Goal: Information Seeking & Learning: Find specific fact

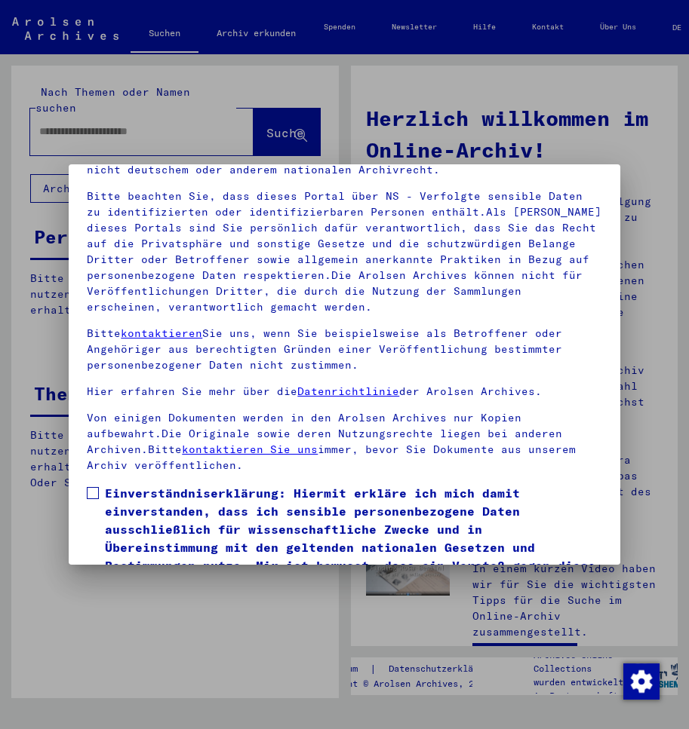
scroll to position [105, 0]
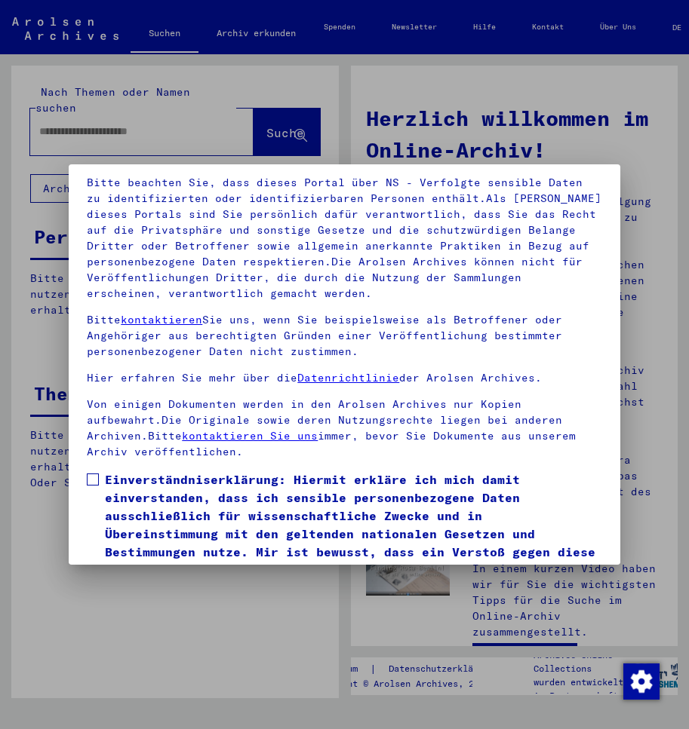
click at [92, 480] on span at bounding box center [93, 480] width 12 height 12
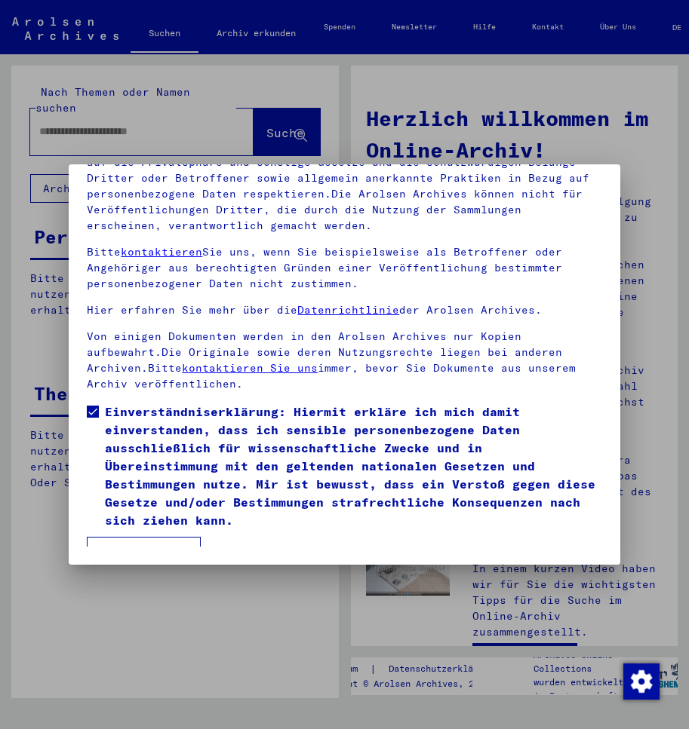
scroll to position [173, 0]
click at [144, 537] on button "Ich stimme zu" at bounding box center [144, 551] width 114 height 29
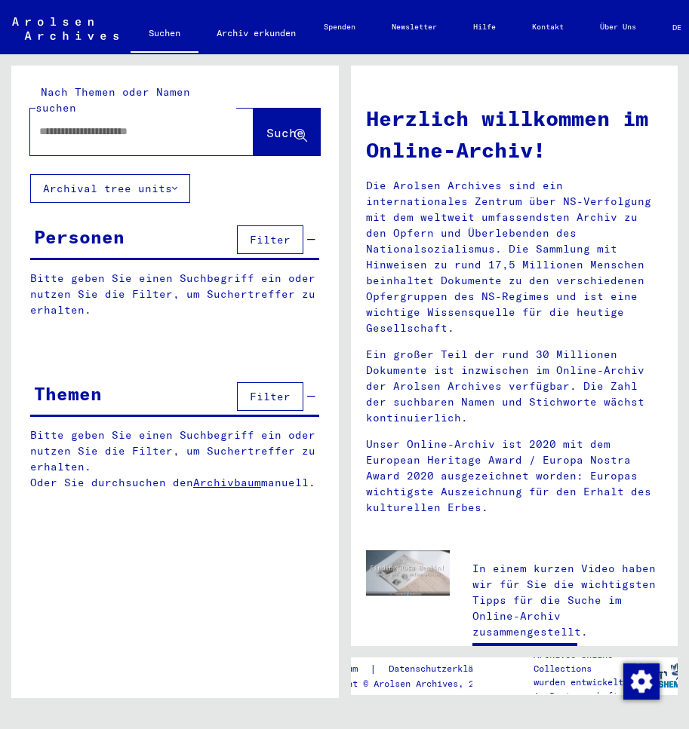
click at [106, 124] on input "text" at bounding box center [123, 132] width 169 height 16
type input "**********"
click at [268, 125] on span "Suche" at bounding box center [285, 132] width 38 height 15
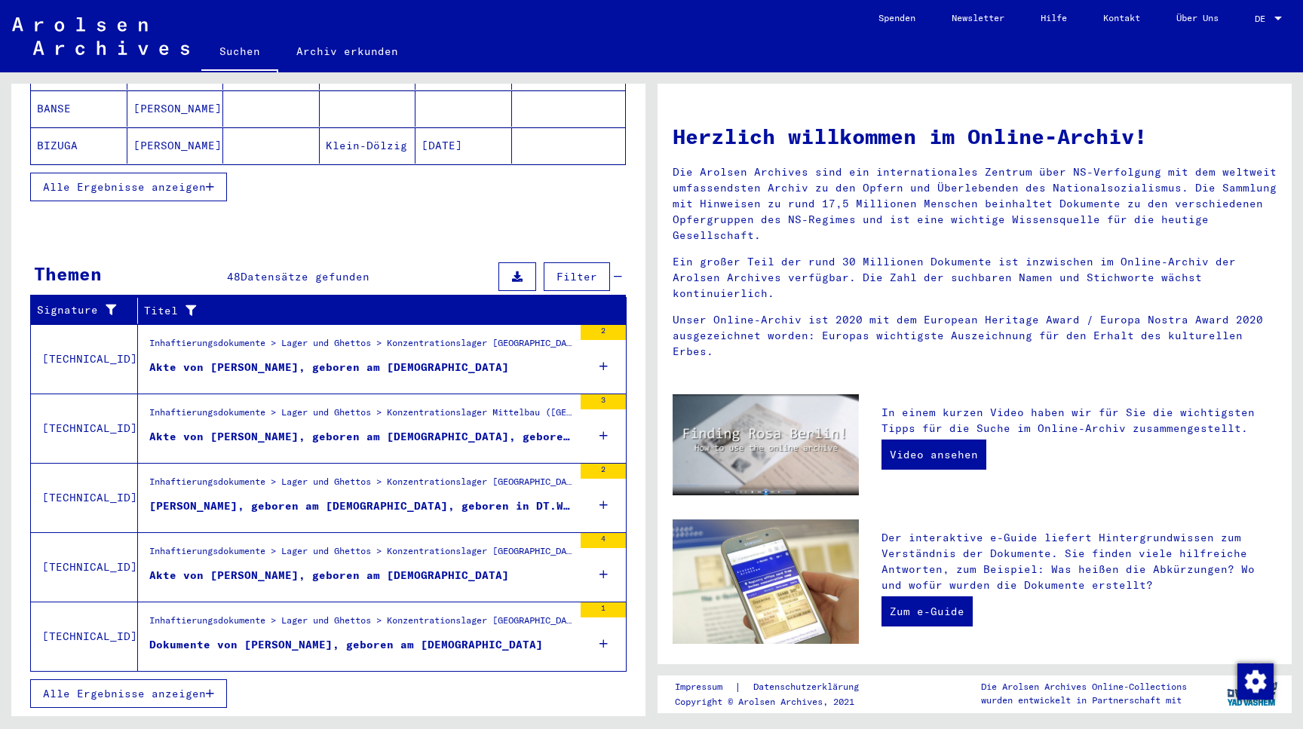
click at [484, 545] on div "Inhaftierungsdokumente > Lager und Ghettos > Konzentrationslager Buchenwald > I…" at bounding box center [361, 555] width 424 height 21
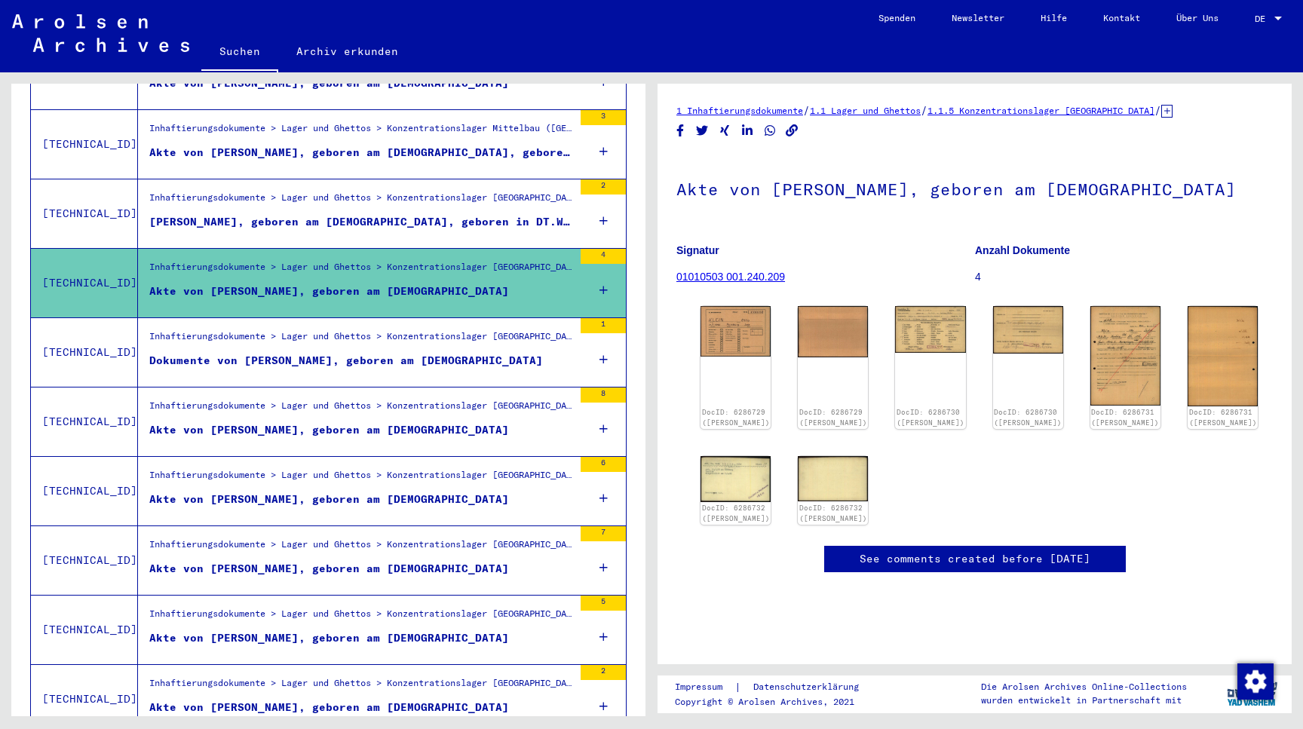
click at [679, 251] on b "Signatur" at bounding box center [698, 250] width 43 height 12
drag, startPoint x: 679, startPoint y: 251, endPoint x: 809, endPoint y: 275, distance: 132.6
click at [688, 275] on figure "Signatur 01010503 001.240.209" at bounding box center [826, 266] width 298 height 68
copy figure "Signatur 01010503 001.240.209"
click at [688, 420] on div "DocID: 6286729 (OTTO KLEIN)" at bounding box center [736, 420] width 72 height 21
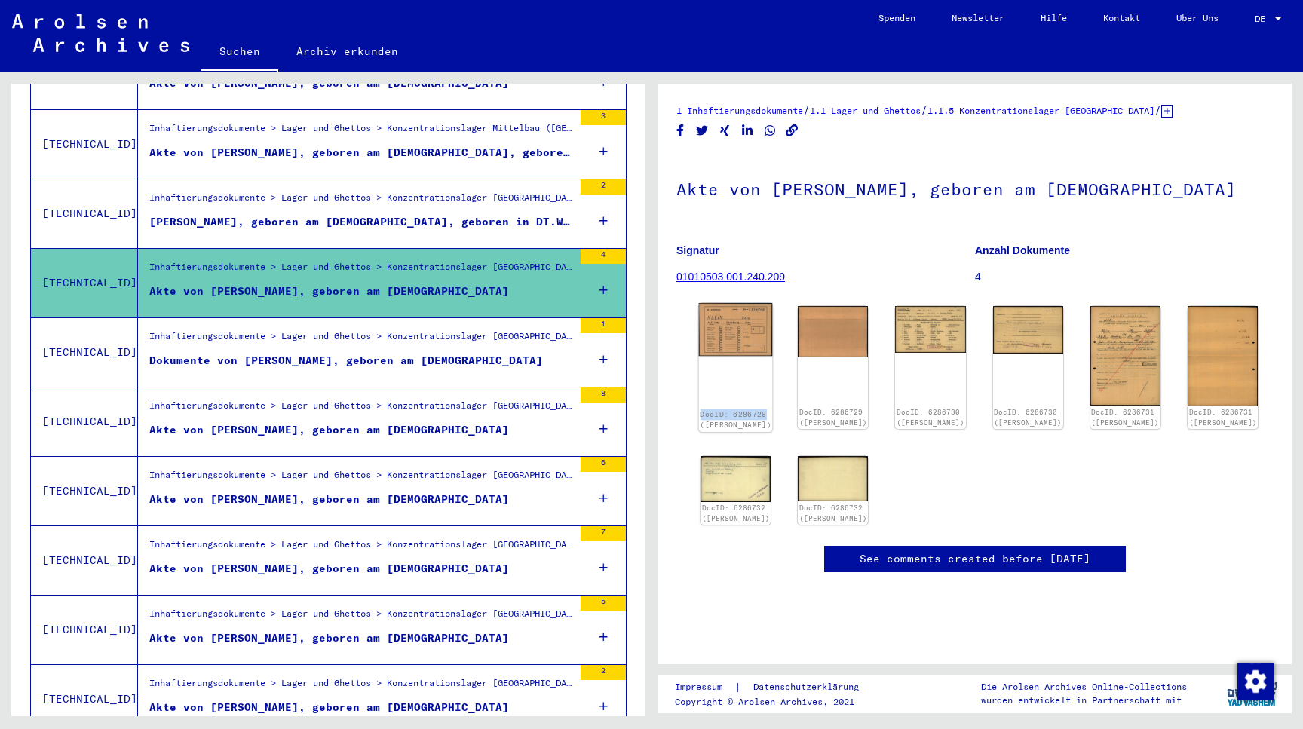
drag, startPoint x: 763, startPoint y: 411, endPoint x: 700, endPoint y: 410, distance: 62.6
click at [688, 410] on div "DocID: 6286729 (OTTO KLEIN)" at bounding box center [736, 420] width 72 height 21
copy link "DocID: 6286729"
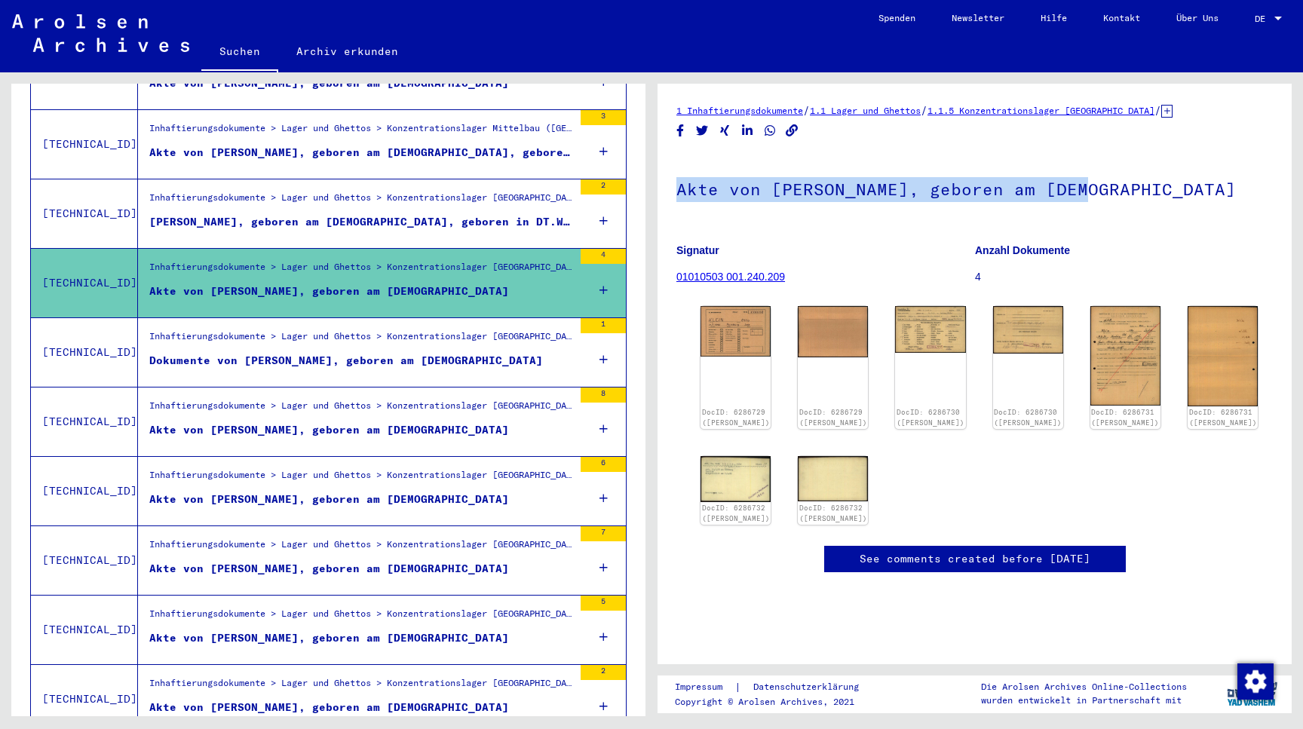
drag, startPoint x: 676, startPoint y: 195, endPoint x: 1079, endPoint y: 194, distance: 403.5
click at [688, 194] on yv-its-full-details "1 Inhaftierungsdokumente / 1.1 Lager und Ghettos / 1.1.5 Konzentrationslager Bu…" at bounding box center [975, 353] width 634 height 501
copy h1 "Akte von KLEIN, OTTO, geboren am 11.07."
click at [688, 333] on img at bounding box center [736, 329] width 74 height 53
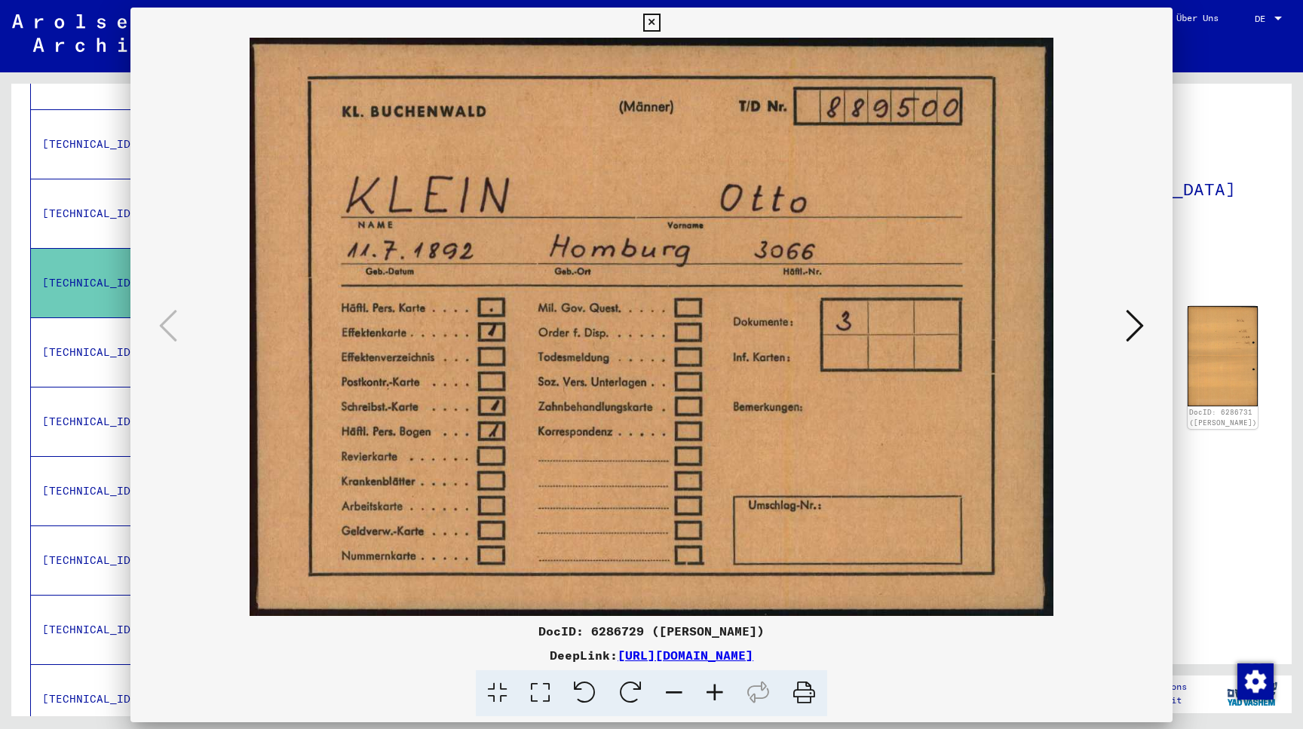
click at [688, 333] on img at bounding box center [652, 327] width 940 height 579
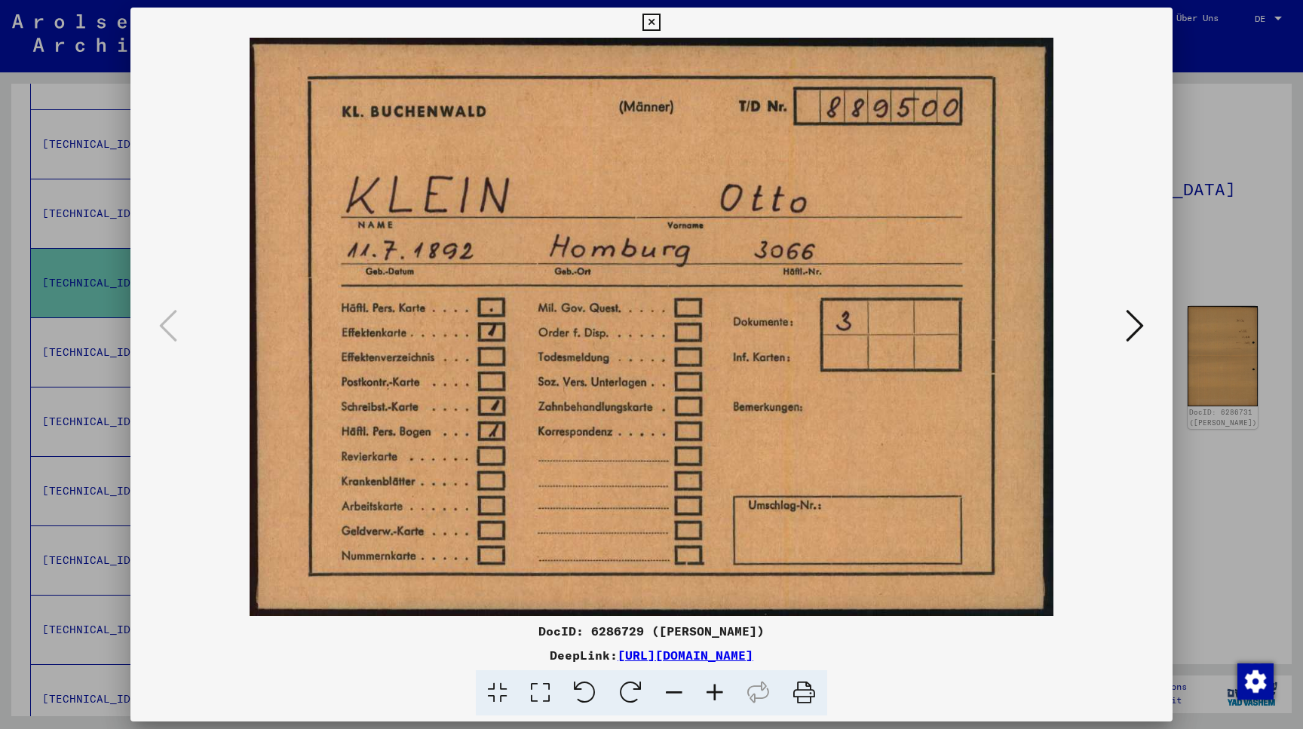
click at [688, 328] on icon at bounding box center [1135, 326] width 18 height 36
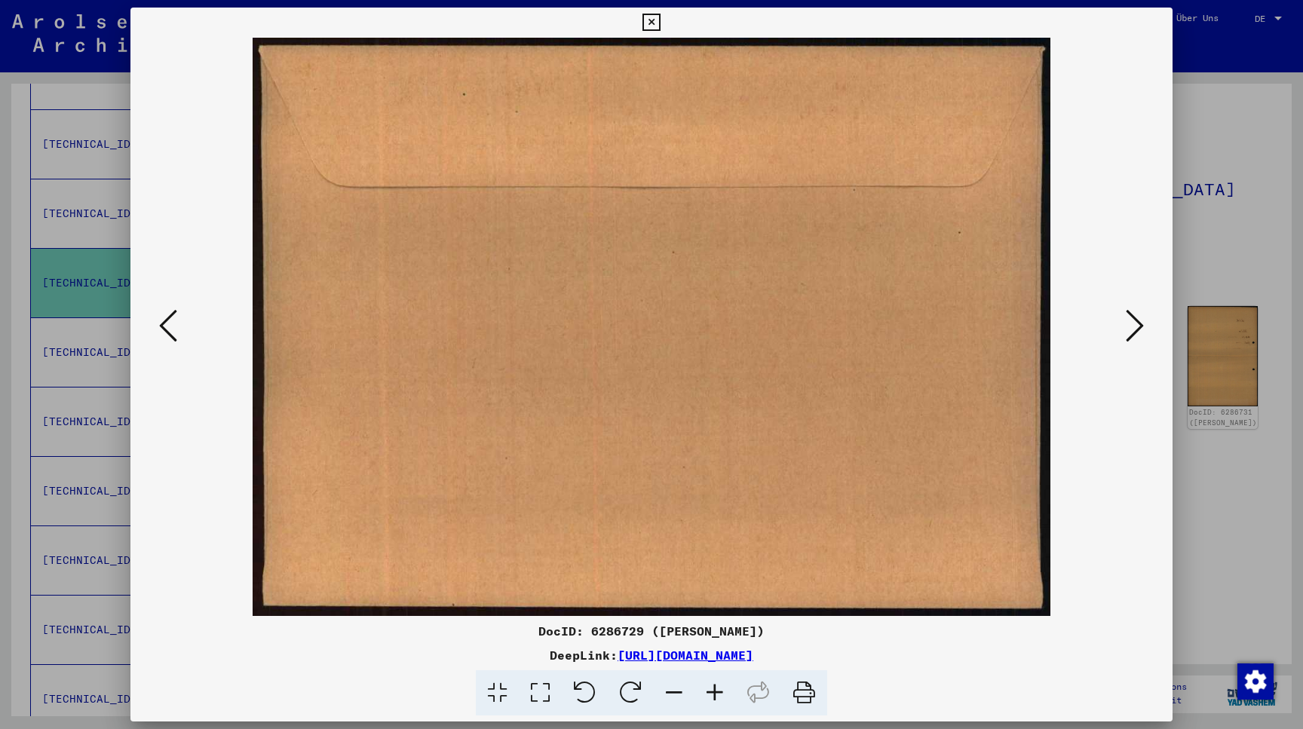
click at [688, 328] on icon at bounding box center [1135, 326] width 18 height 36
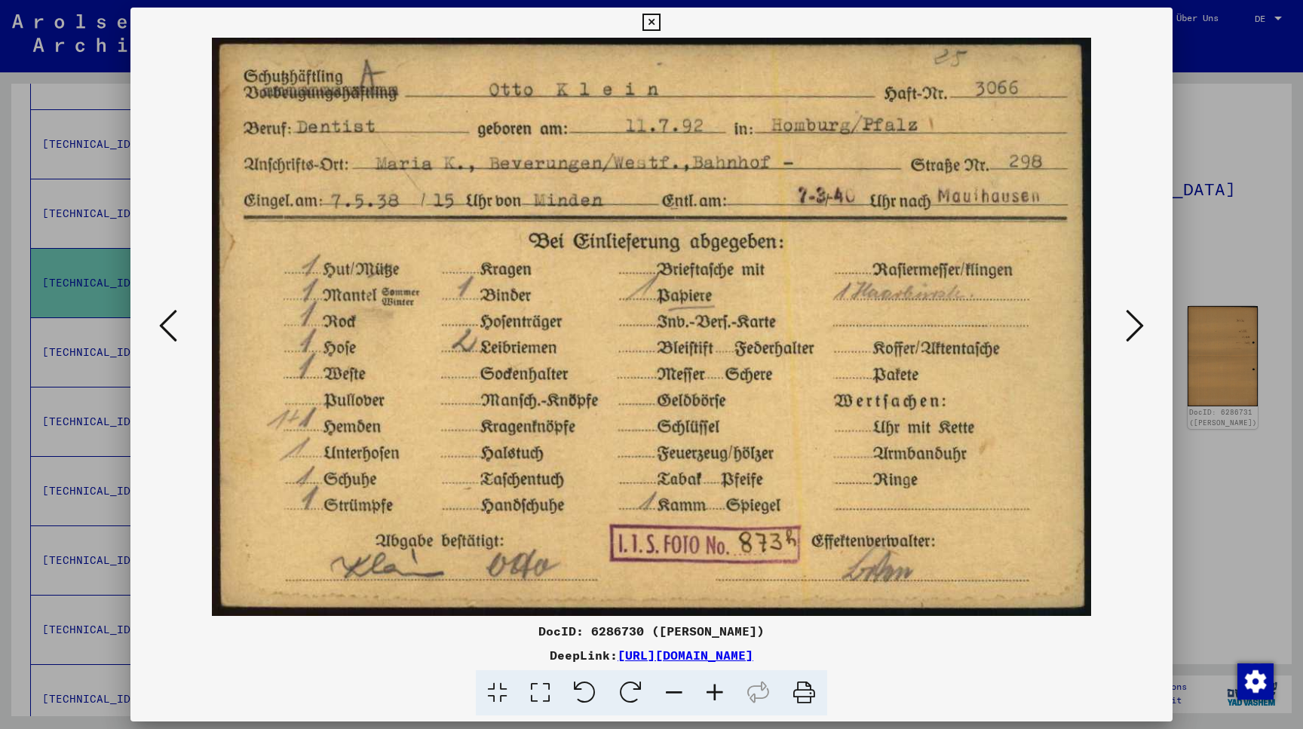
click at [688, 330] on icon at bounding box center [1135, 326] width 18 height 36
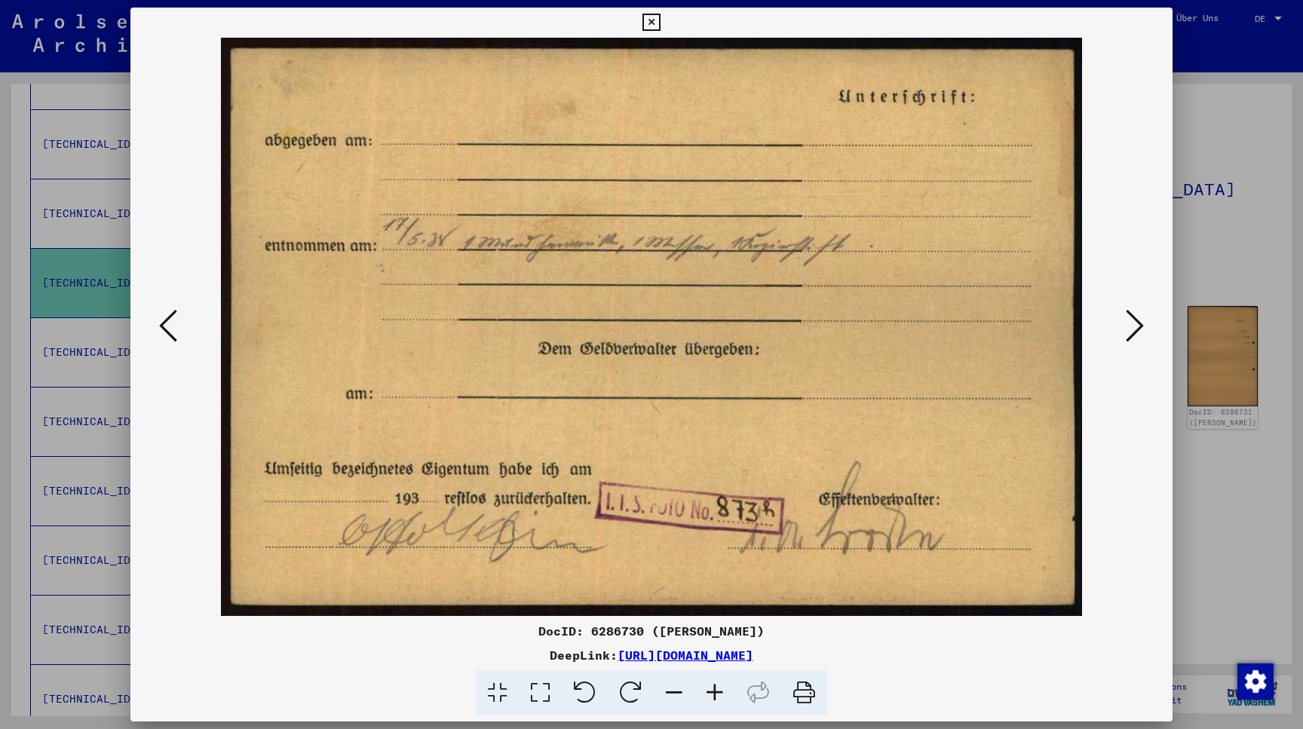
click at [688, 330] on icon at bounding box center [1135, 326] width 18 height 36
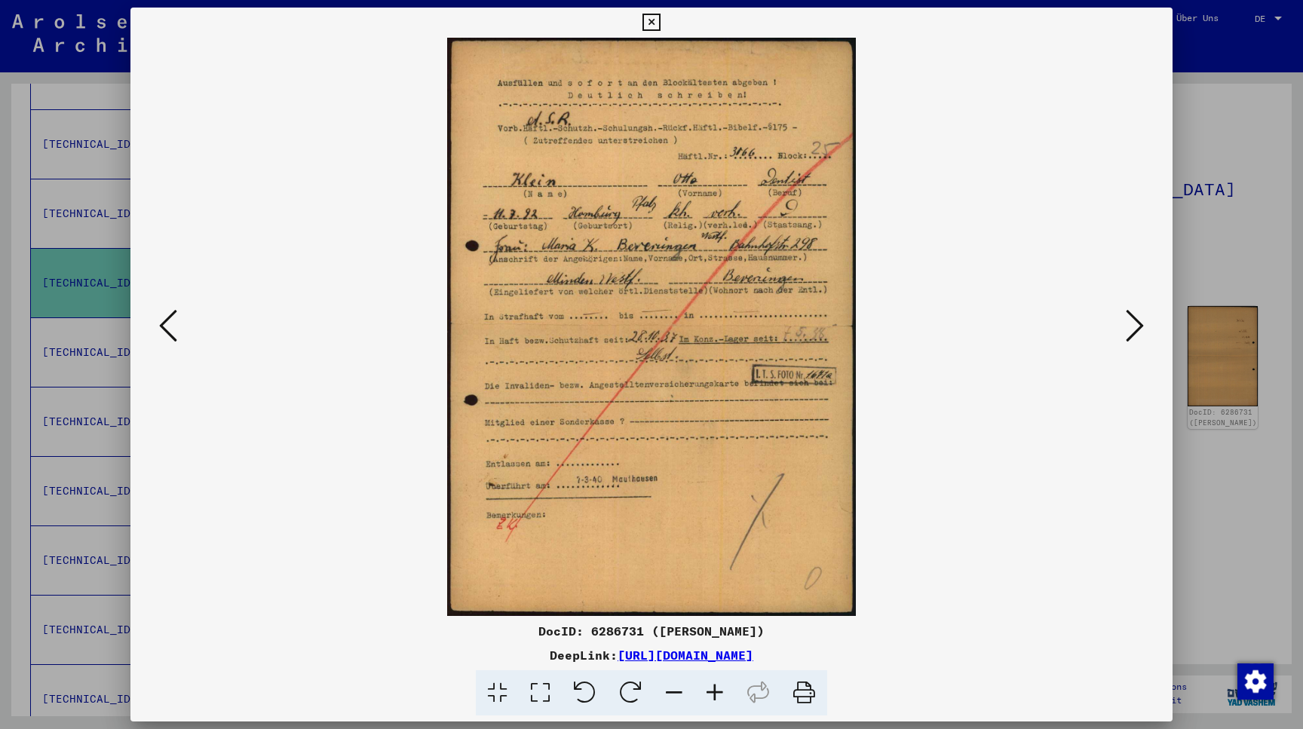
click at [688, 327] on icon at bounding box center [1135, 326] width 18 height 36
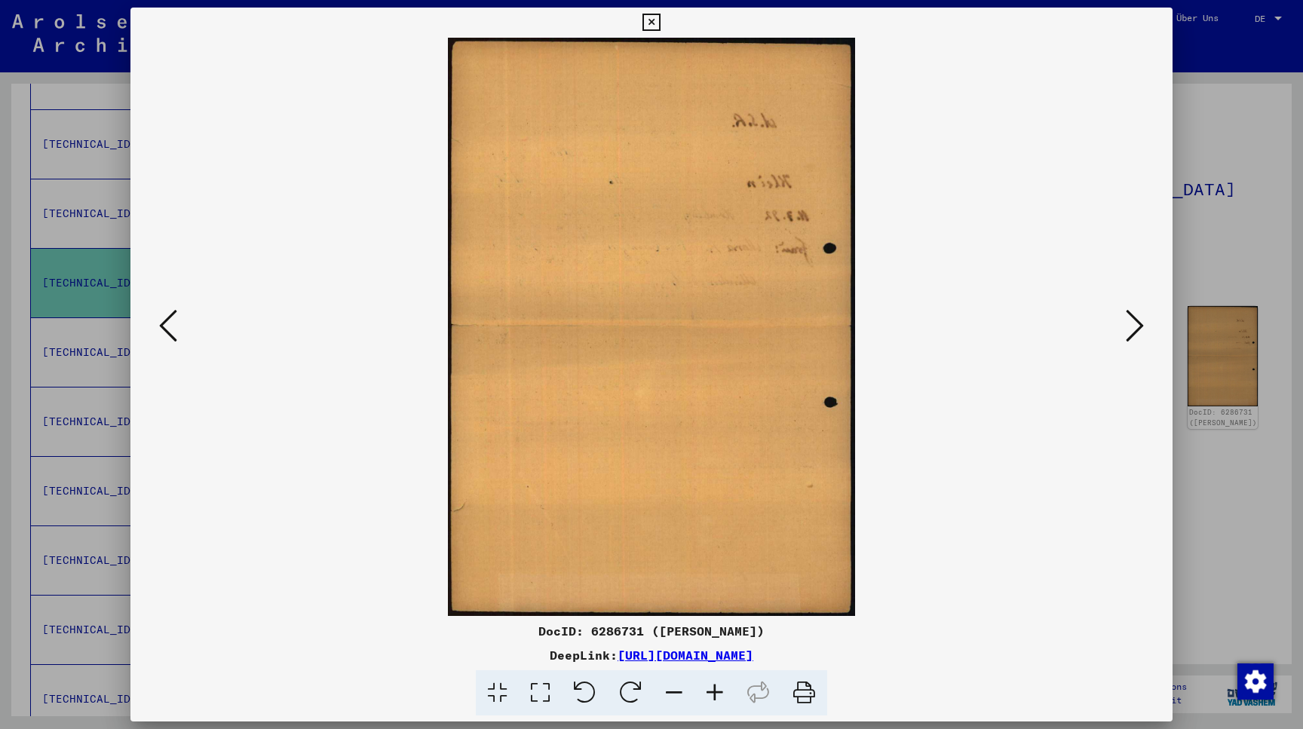
click at [688, 327] on icon at bounding box center [1135, 326] width 18 height 36
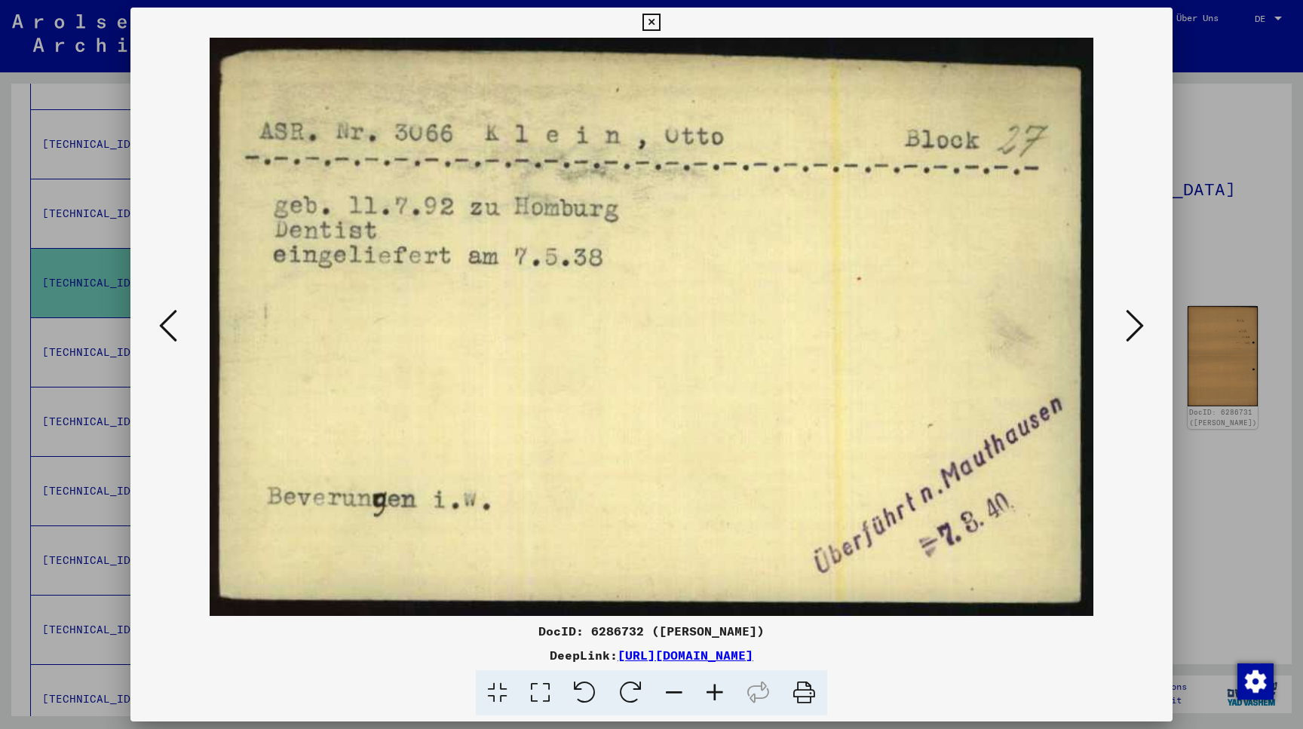
click at [688, 322] on icon at bounding box center [1135, 326] width 18 height 36
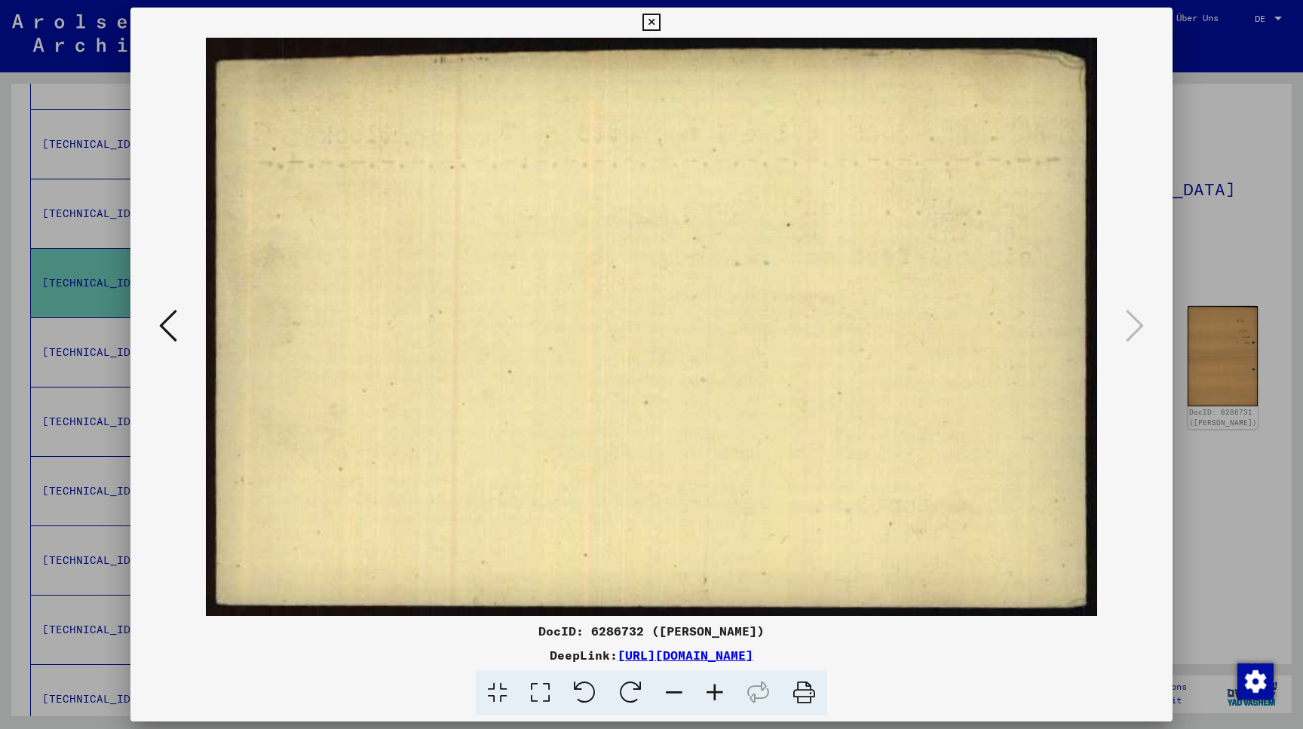
click at [660, 21] on icon at bounding box center [651, 23] width 17 height 18
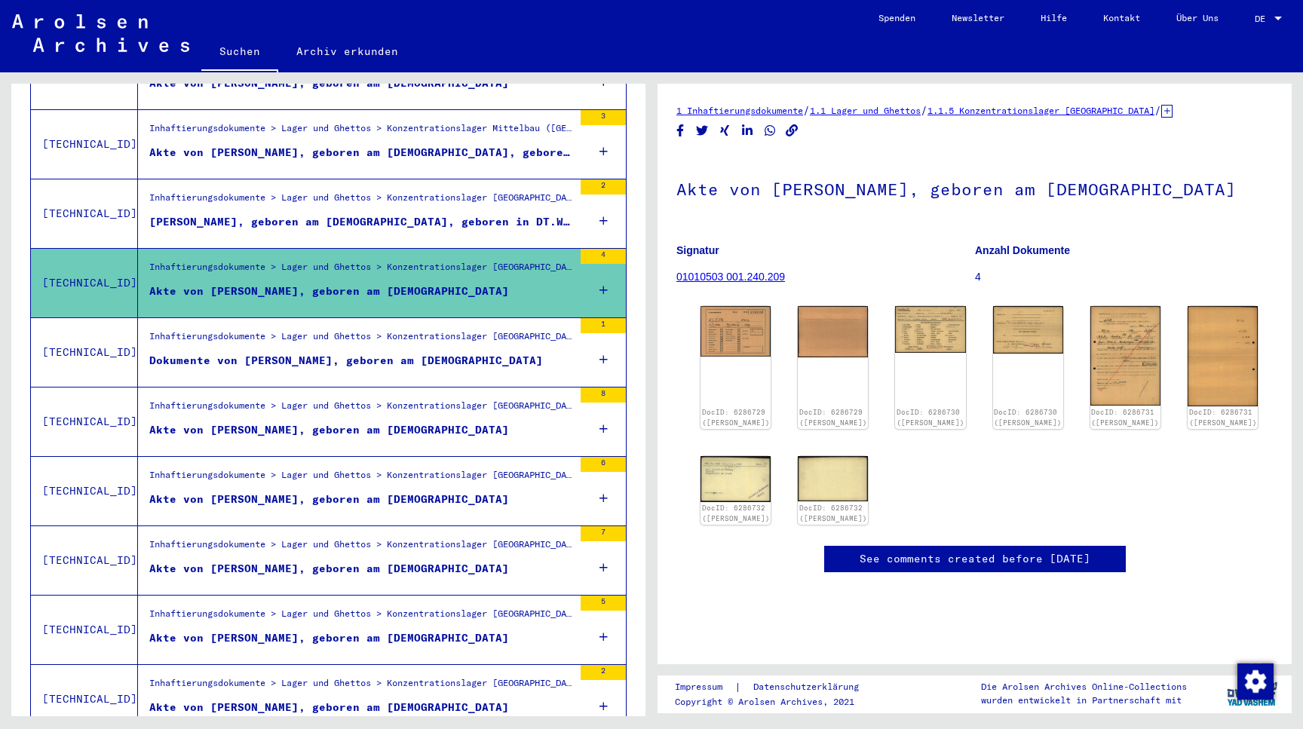
click at [605, 342] on icon at bounding box center [604, 359] width 8 height 53
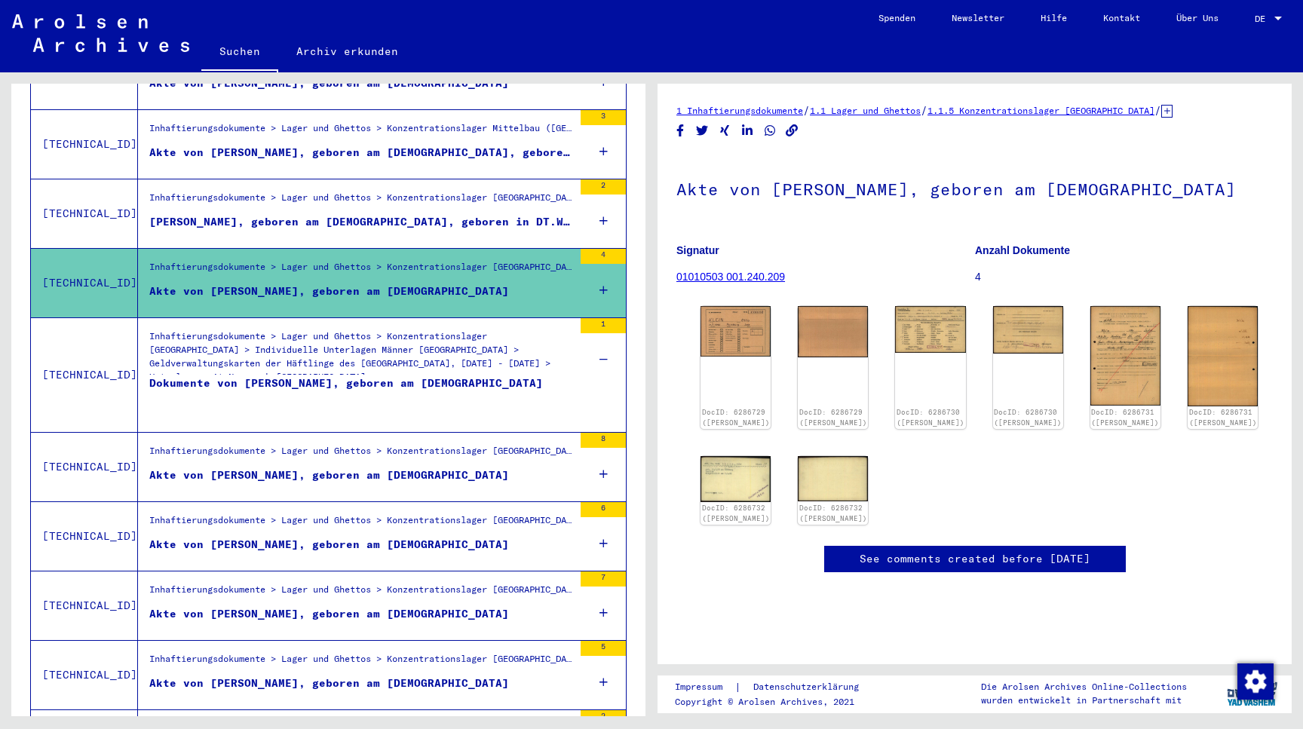
click at [431, 376] on div "Dokumente von KLEIN, OTTO, geboren am 11.07.1892" at bounding box center [346, 398] width 394 height 45
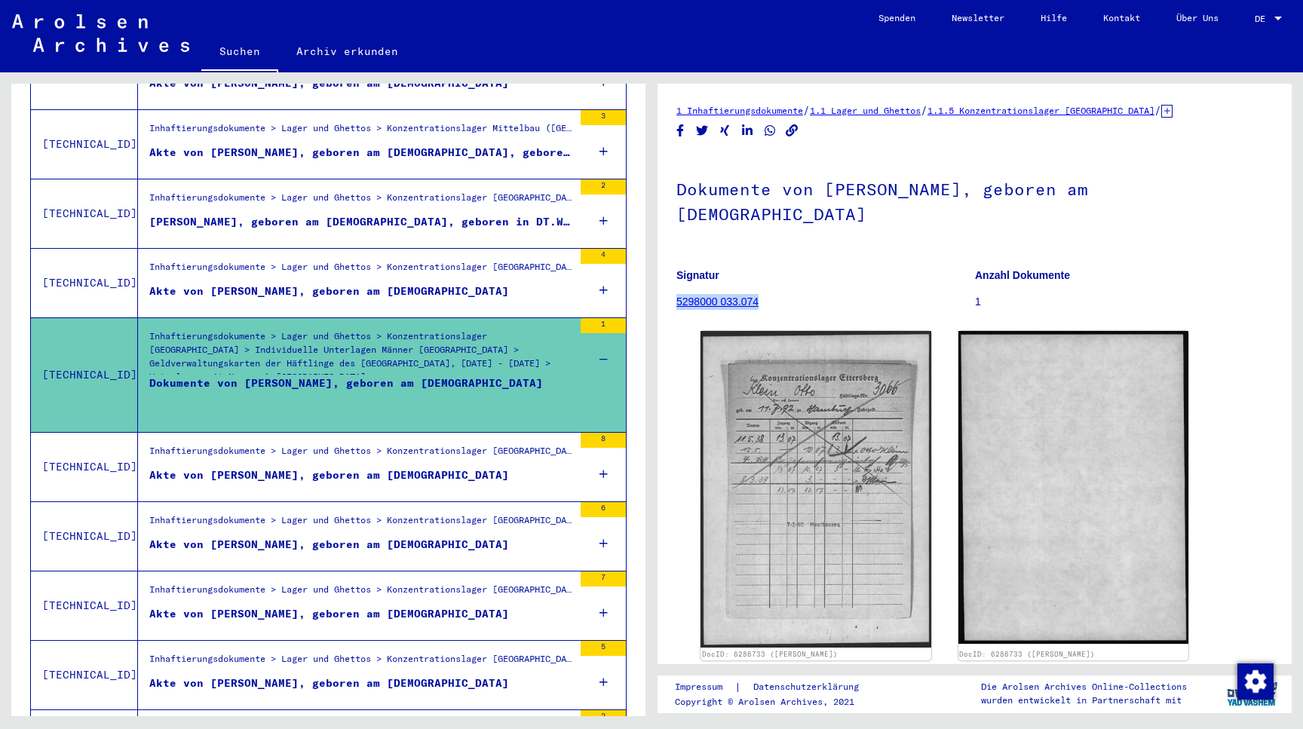
drag, startPoint x: 708, startPoint y: 275, endPoint x: 677, endPoint y: 272, distance: 31.1
click at [677, 272] on figure "Signatur 5298000 033.074" at bounding box center [826, 291] width 298 height 68
copy link "5298000 033.074"
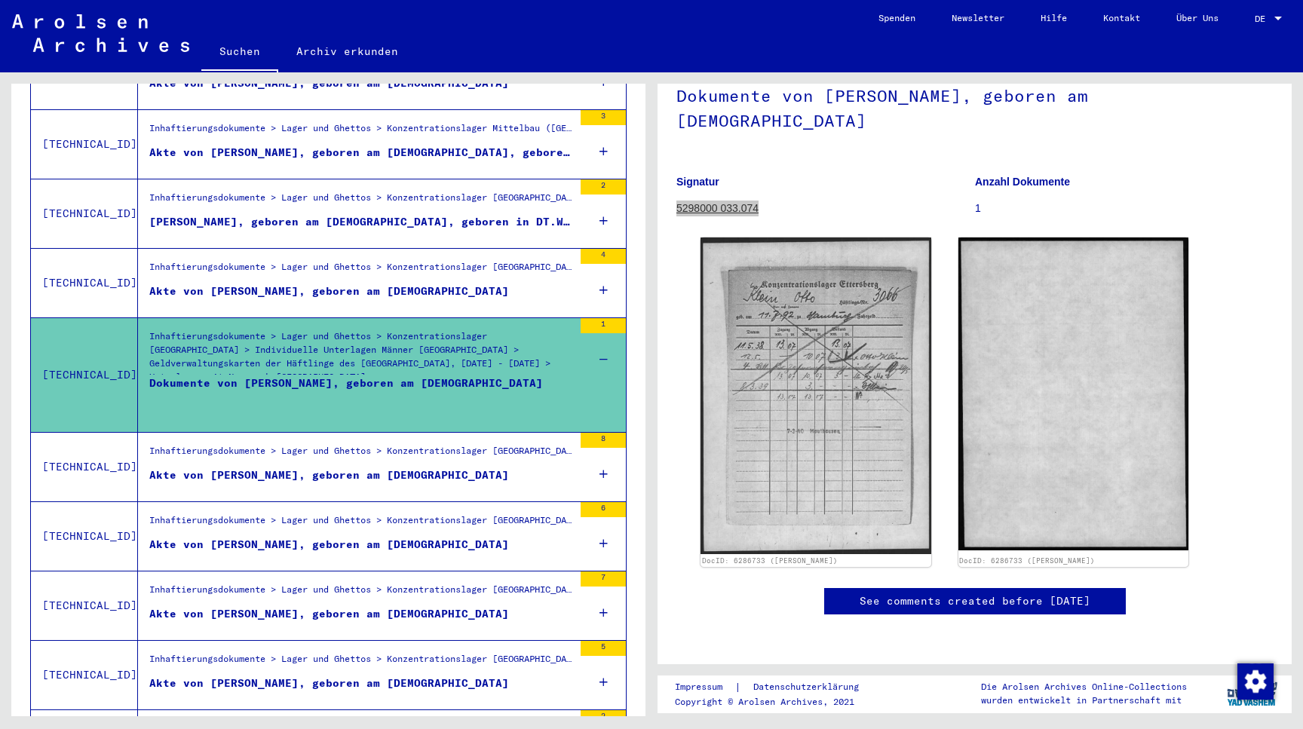
scroll to position [141, 0]
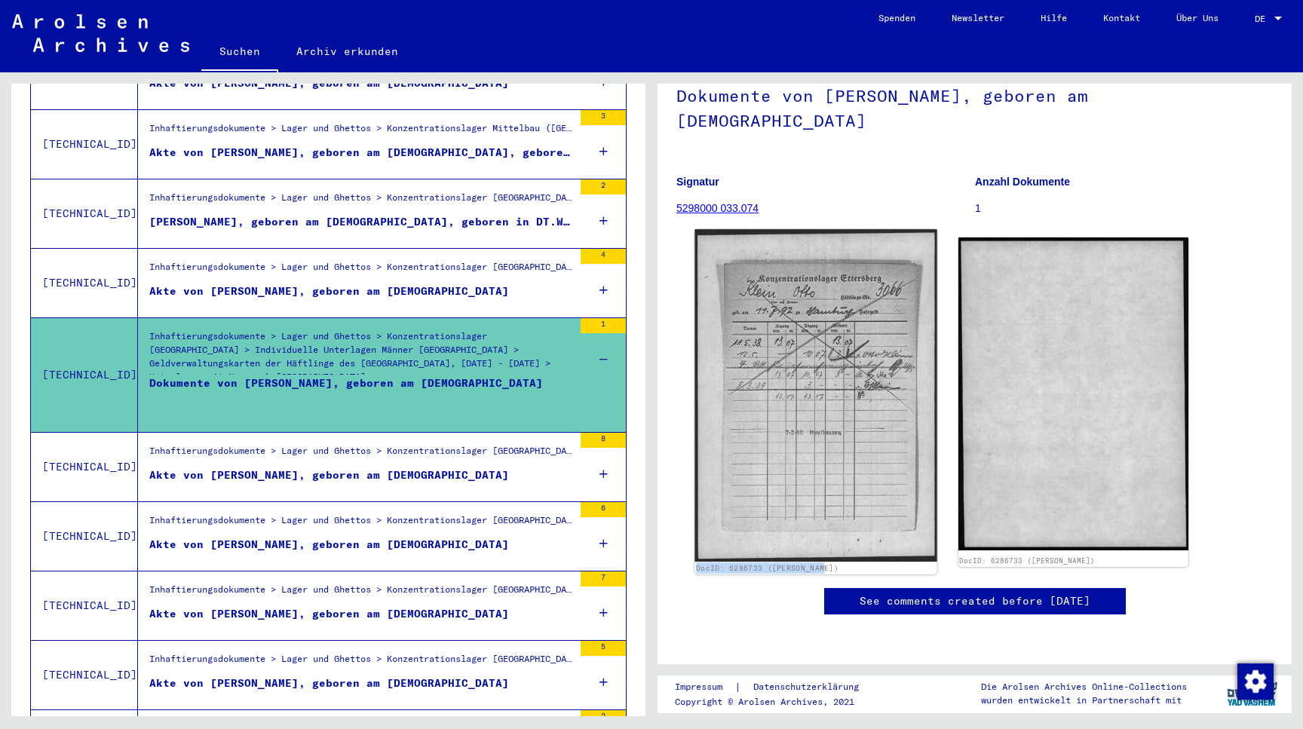
drag, startPoint x: 827, startPoint y: 496, endPoint x: 697, endPoint y: 496, distance: 130.5
click at [688, 563] on div "DocID: 6286733 (OTTO KLEIN)" at bounding box center [815, 568] width 239 height 11
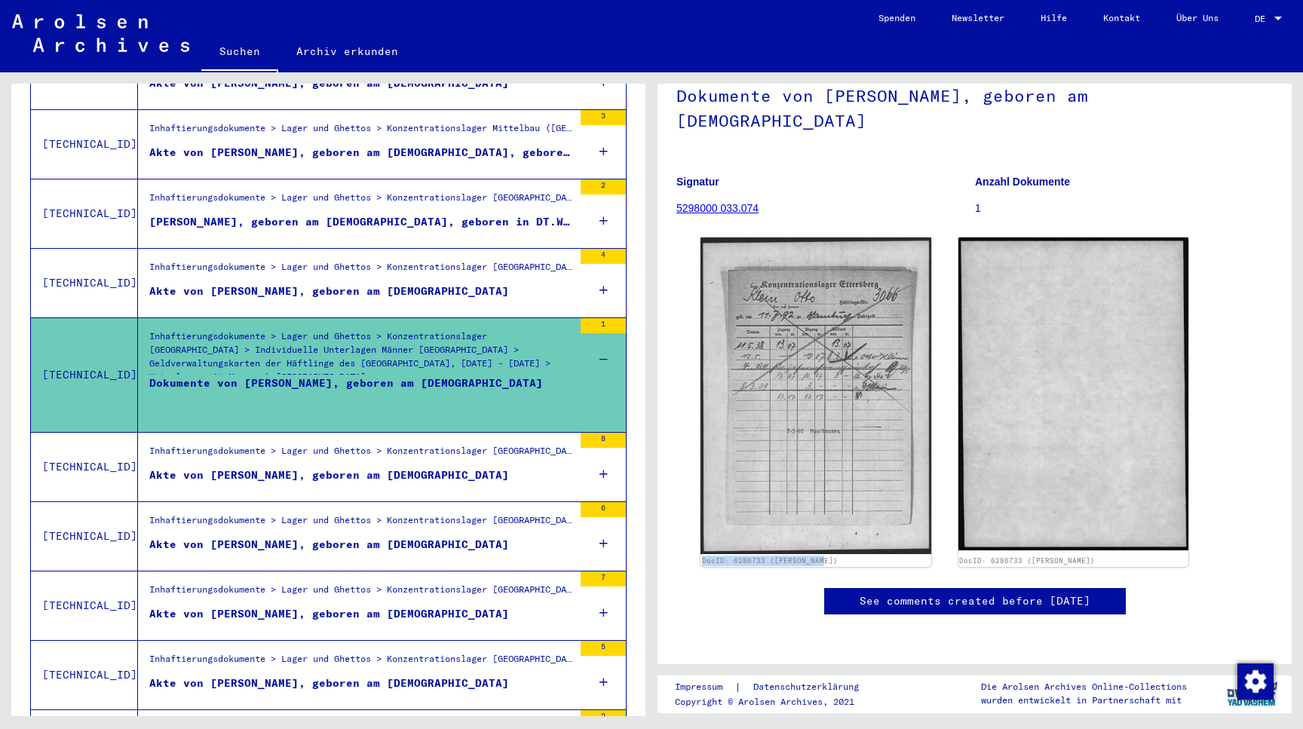
copy link "DocID: 6286733 (OTTO KLEIN)"
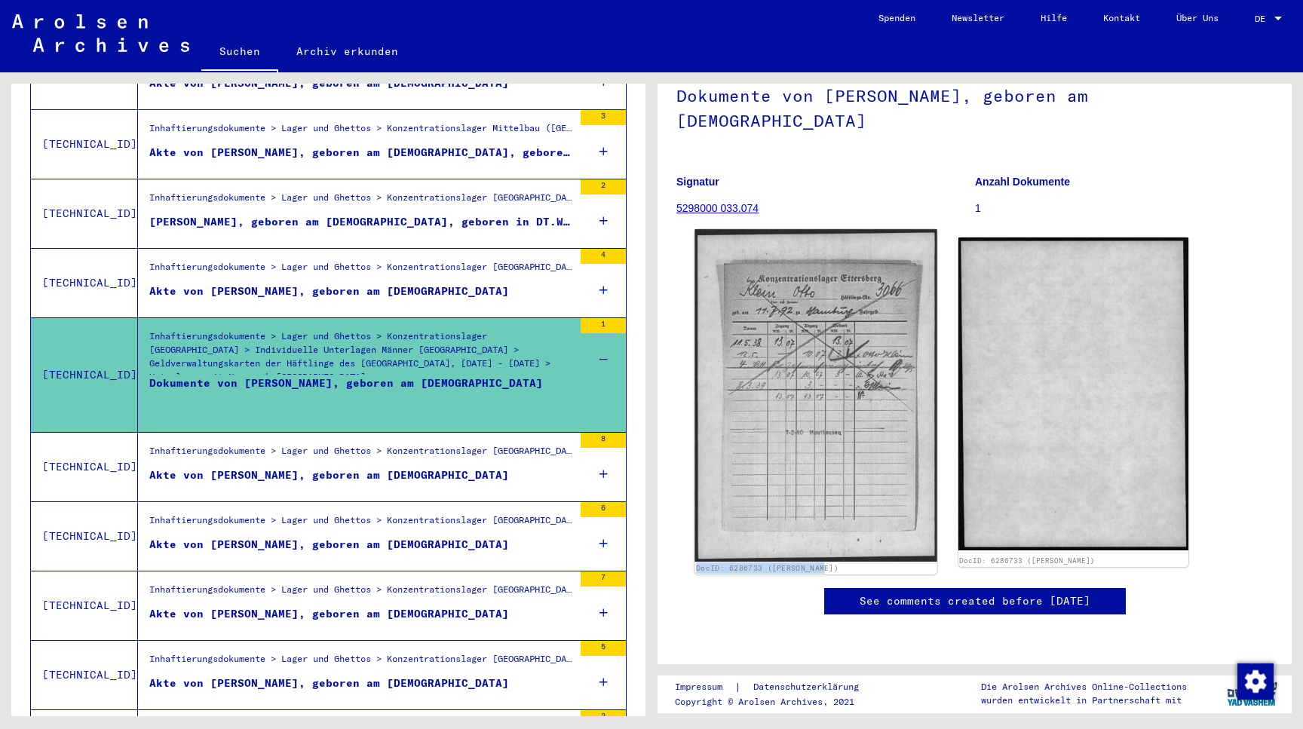
click at [688, 384] on img at bounding box center [816, 395] width 242 height 333
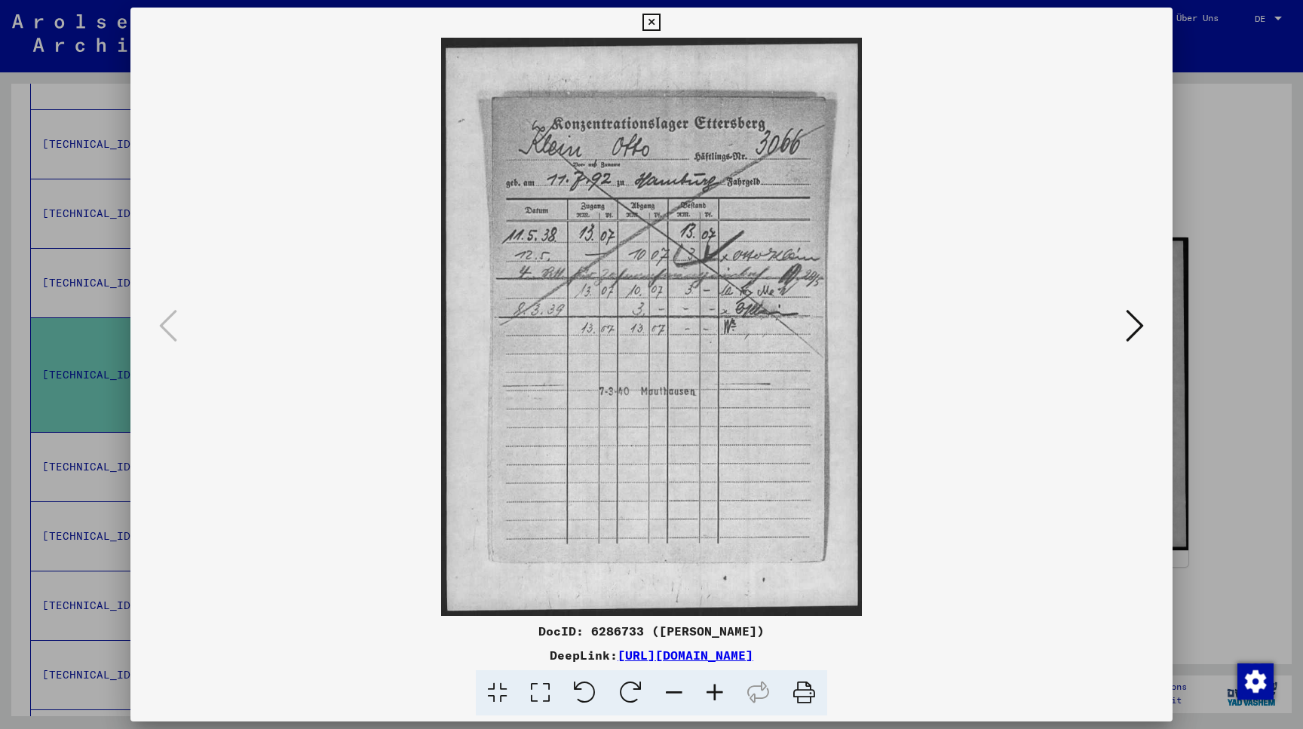
click at [660, 21] on icon at bounding box center [651, 23] width 17 height 18
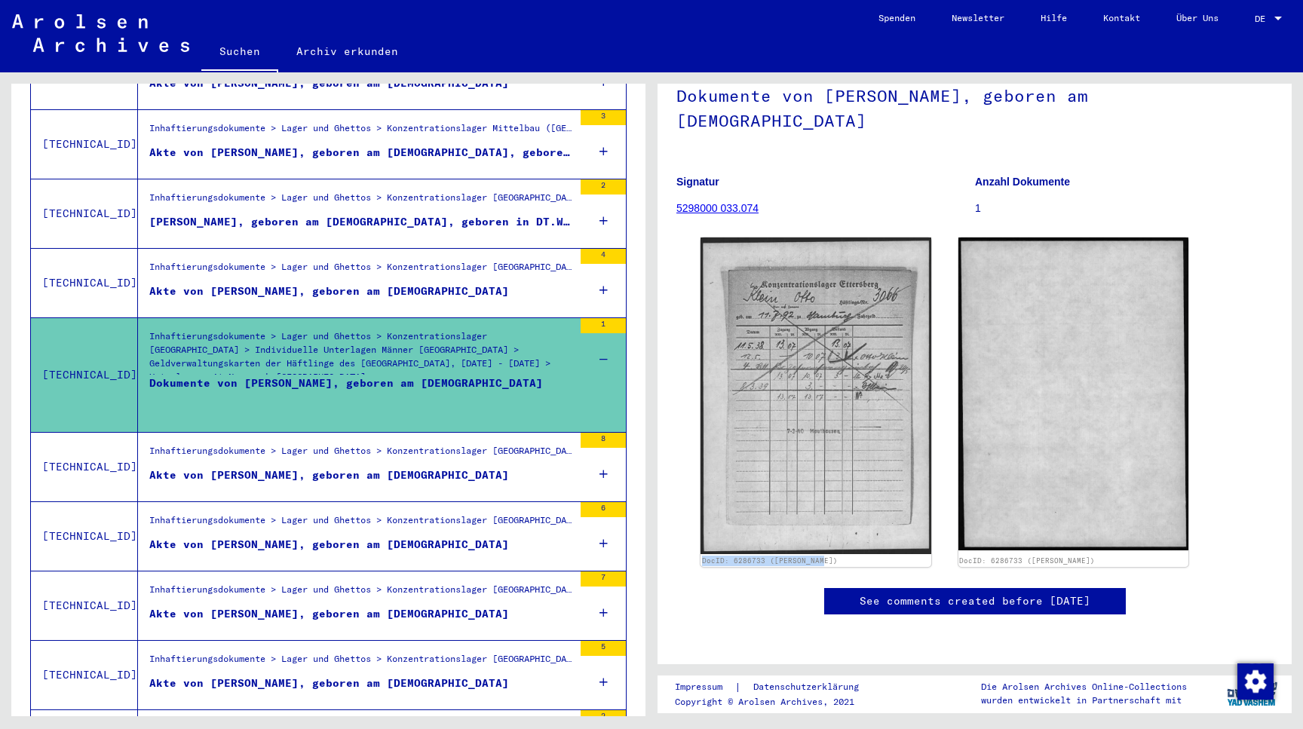
click at [420, 468] on div "Akte von KLEIN, OTTO, geboren am 13.05.1924" at bounding box center [329, 476] width 360 height 16
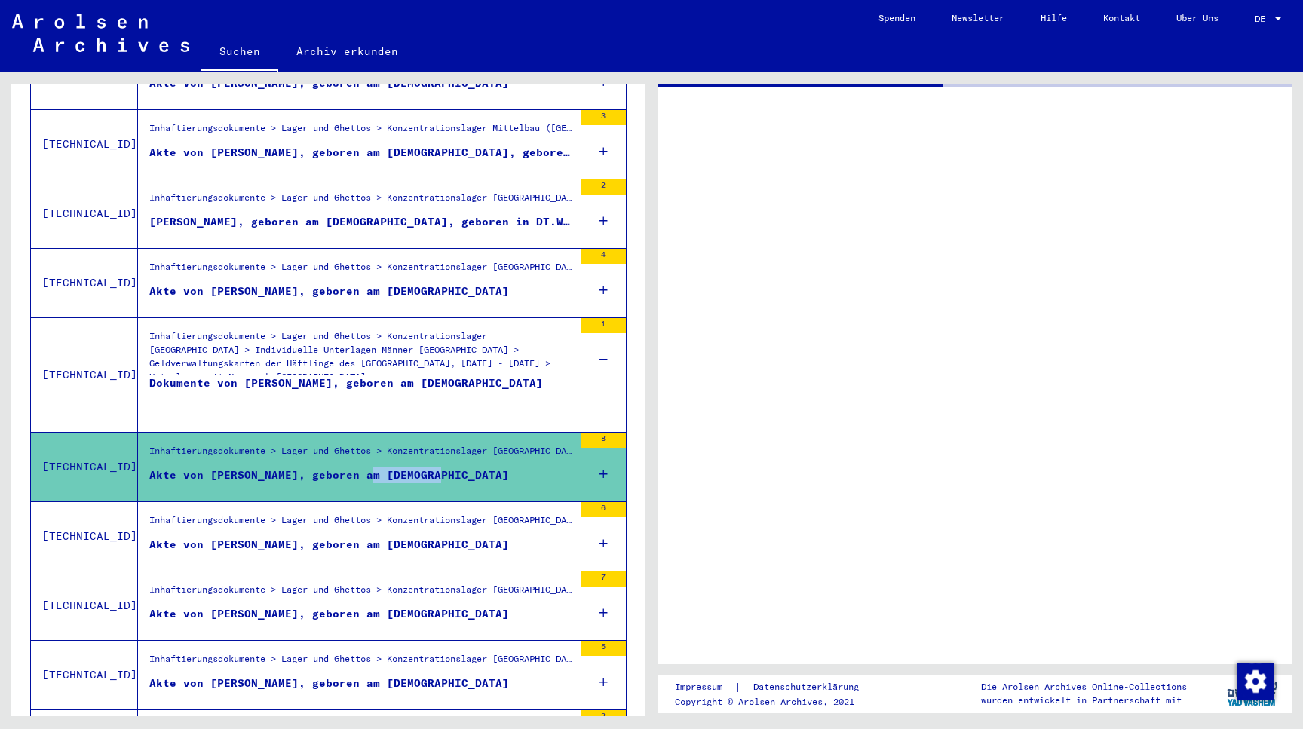
click at [420, 468] on div "Akte von KLEIN, OTTO, geboren am 13.05.1924" at bounding box center [329, 476] width 360 height 16
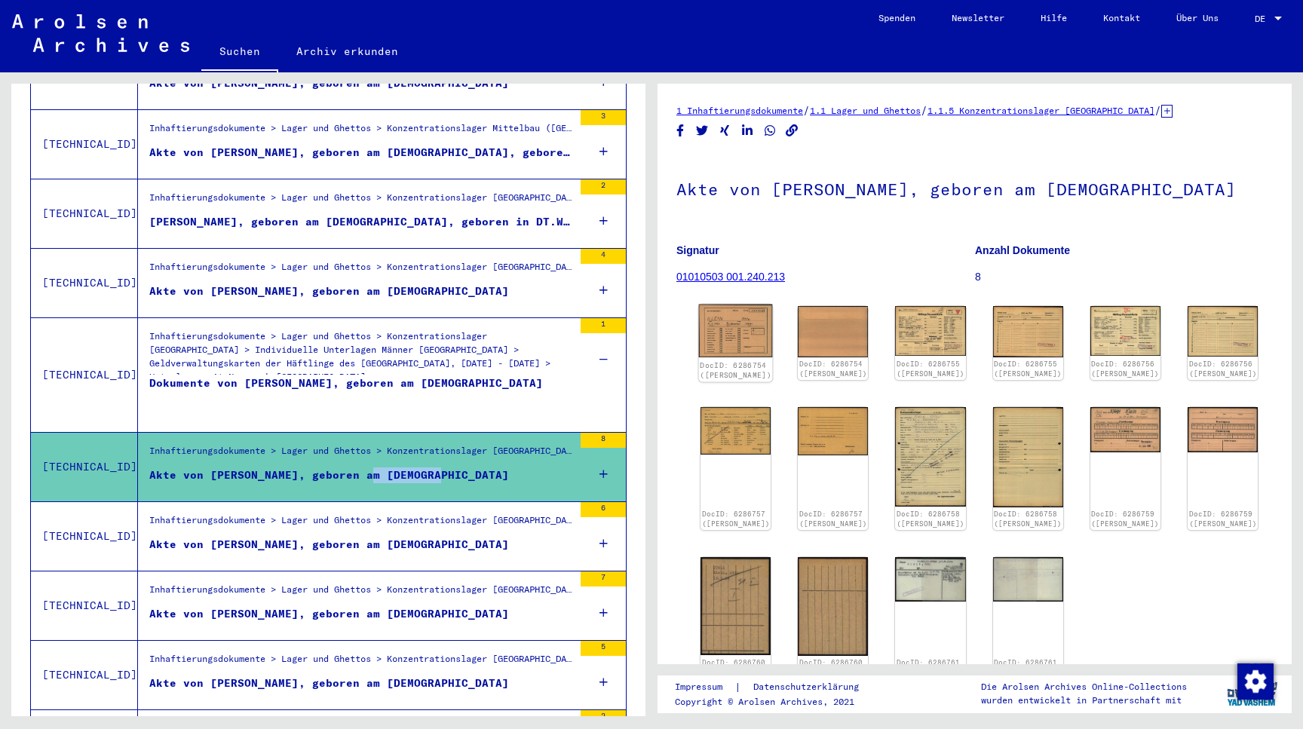
click at [688, 334] on img at bounding box center [736, 332] width 74 height 54
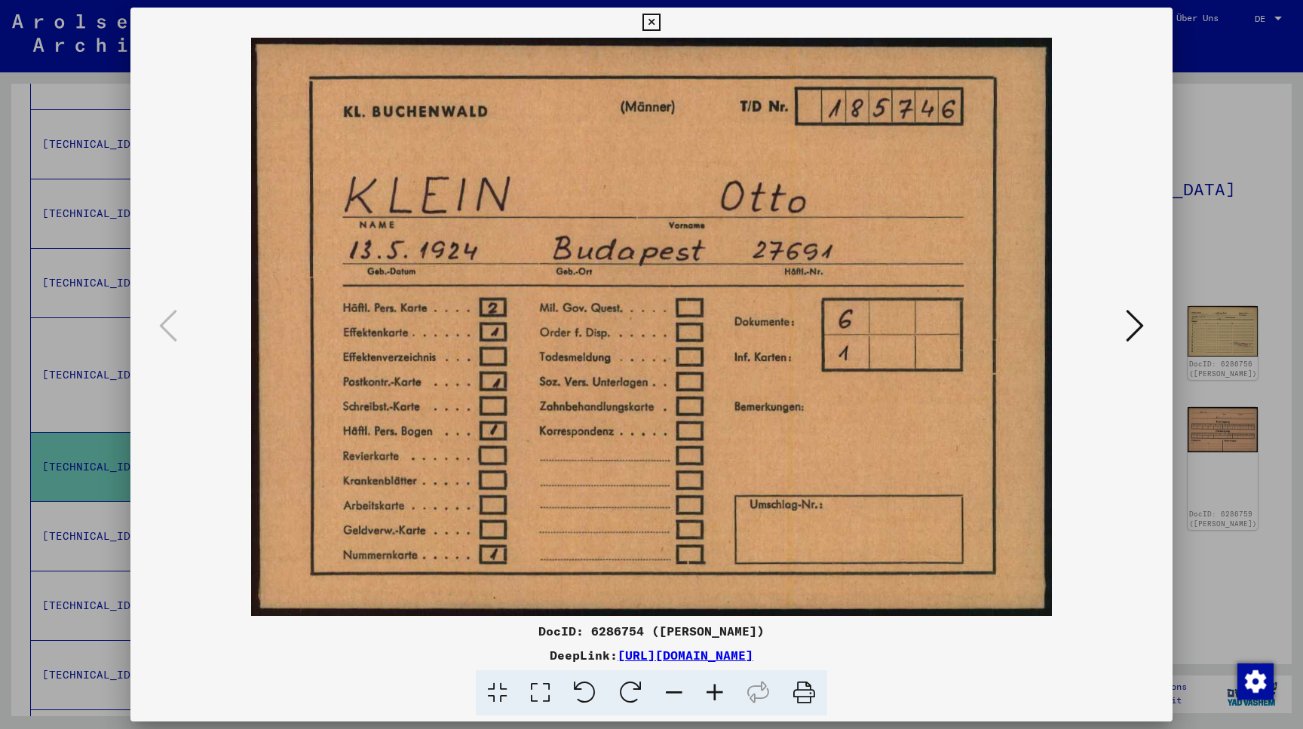
click at [660, 22] on icon at bounding box center [651, 23] width 17 height 18
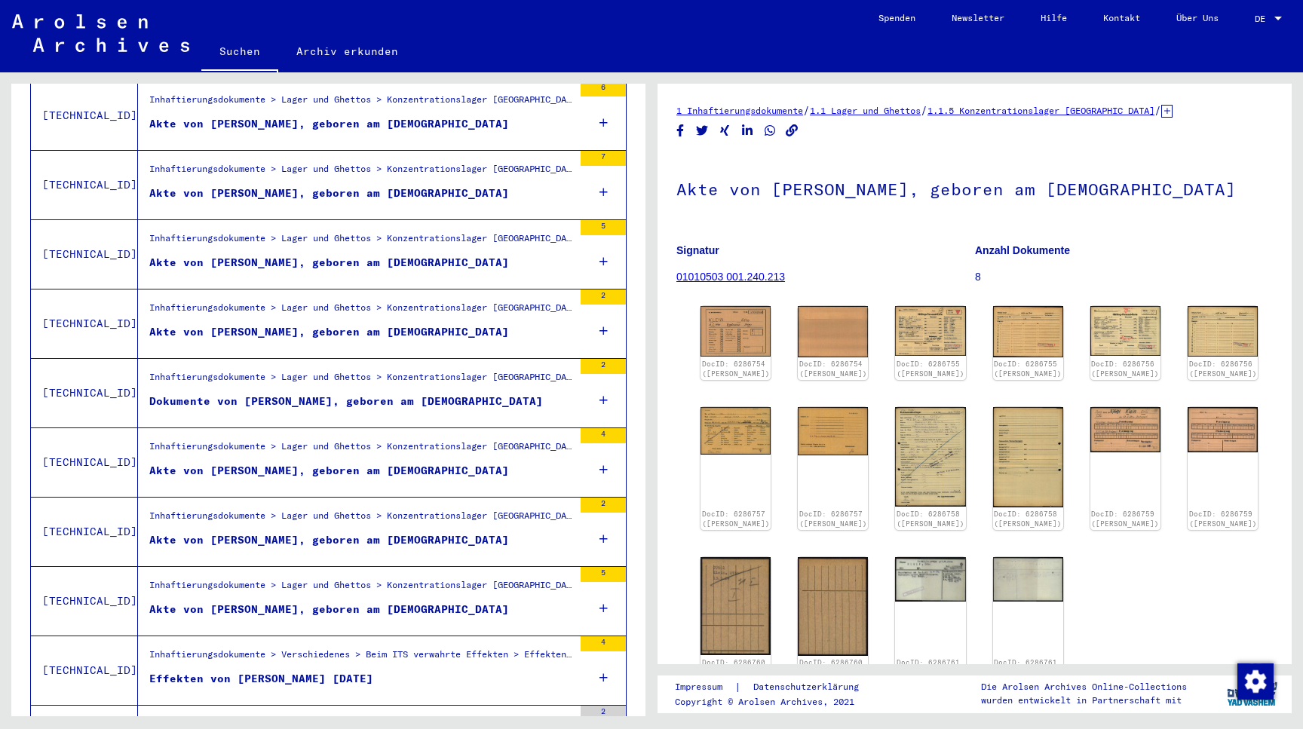
scroll to position [799, 0]
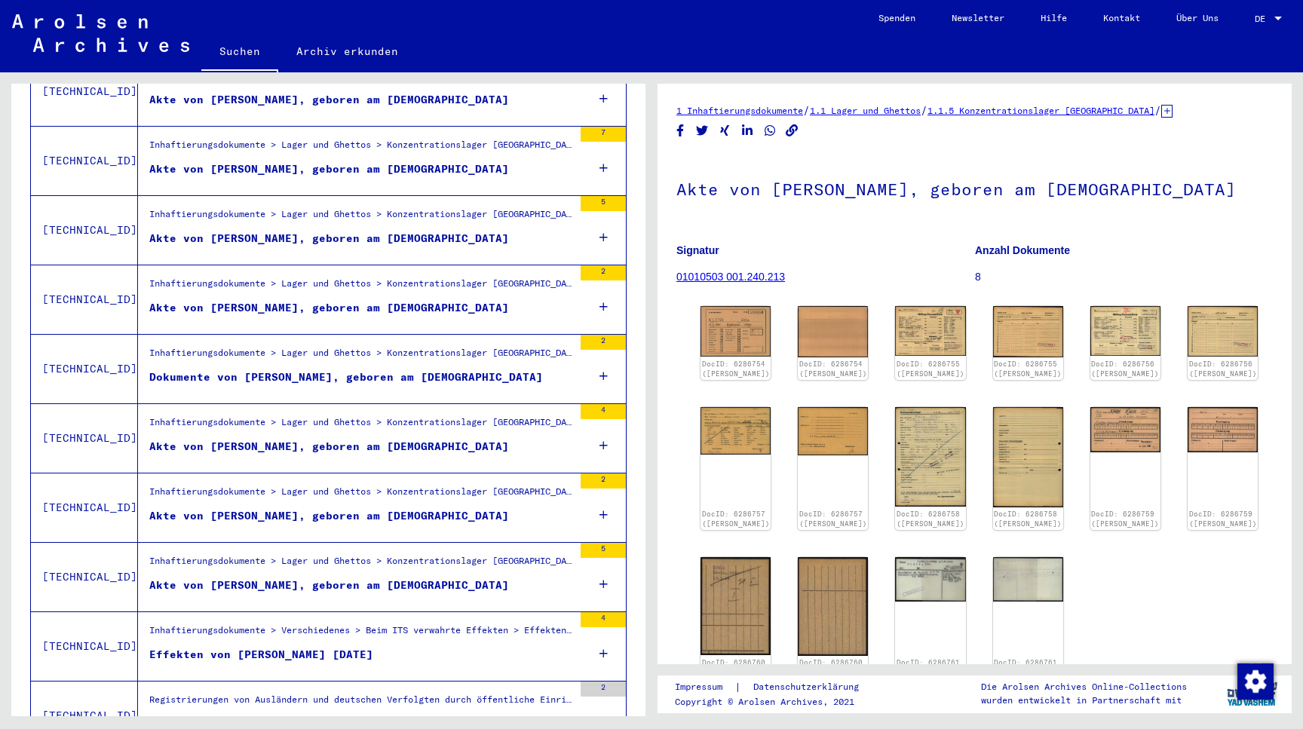
click at [407, 508] on div "Akte von KLEIN, OTTO, geboren am 11.07.1892" at bounding box center [329, 516] width 360 height 16
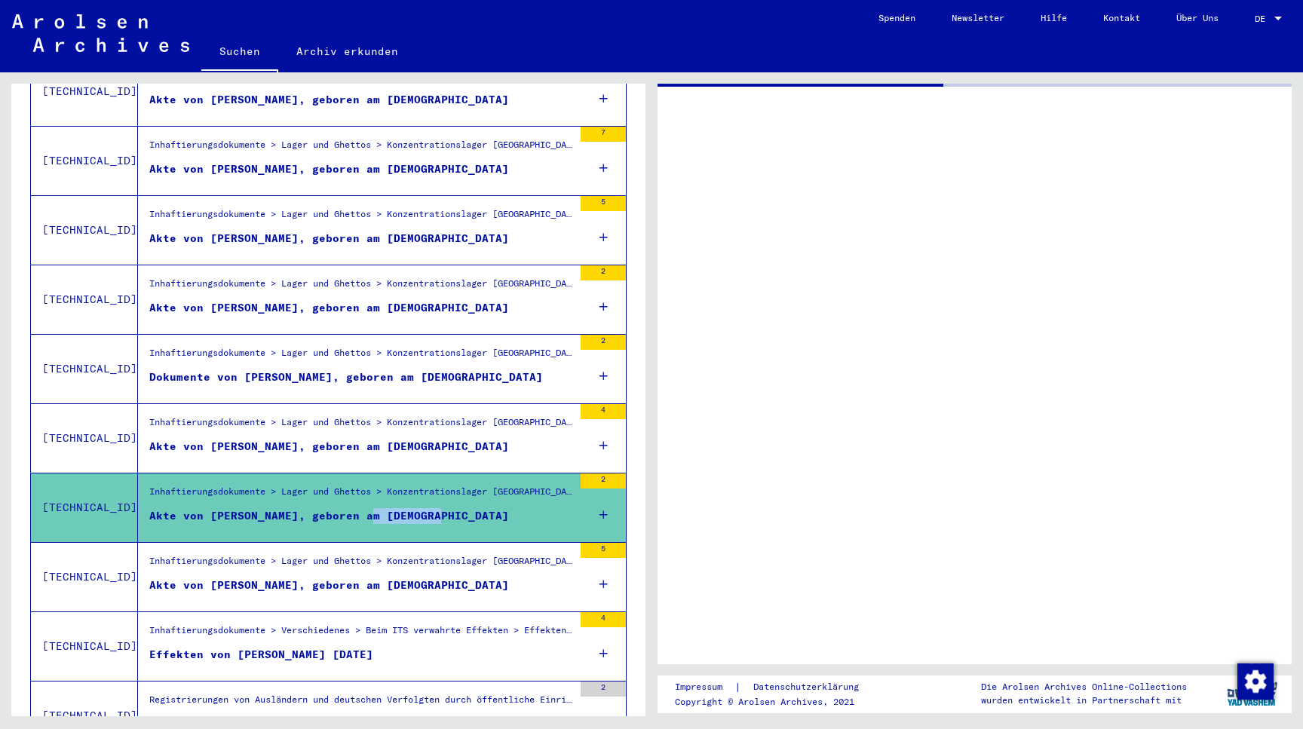
click at [407, 508] on div "Akte von KLEIN, OTTO, geboren am 11.07.1892" at bounding box center [329, 516] width 360 height 16
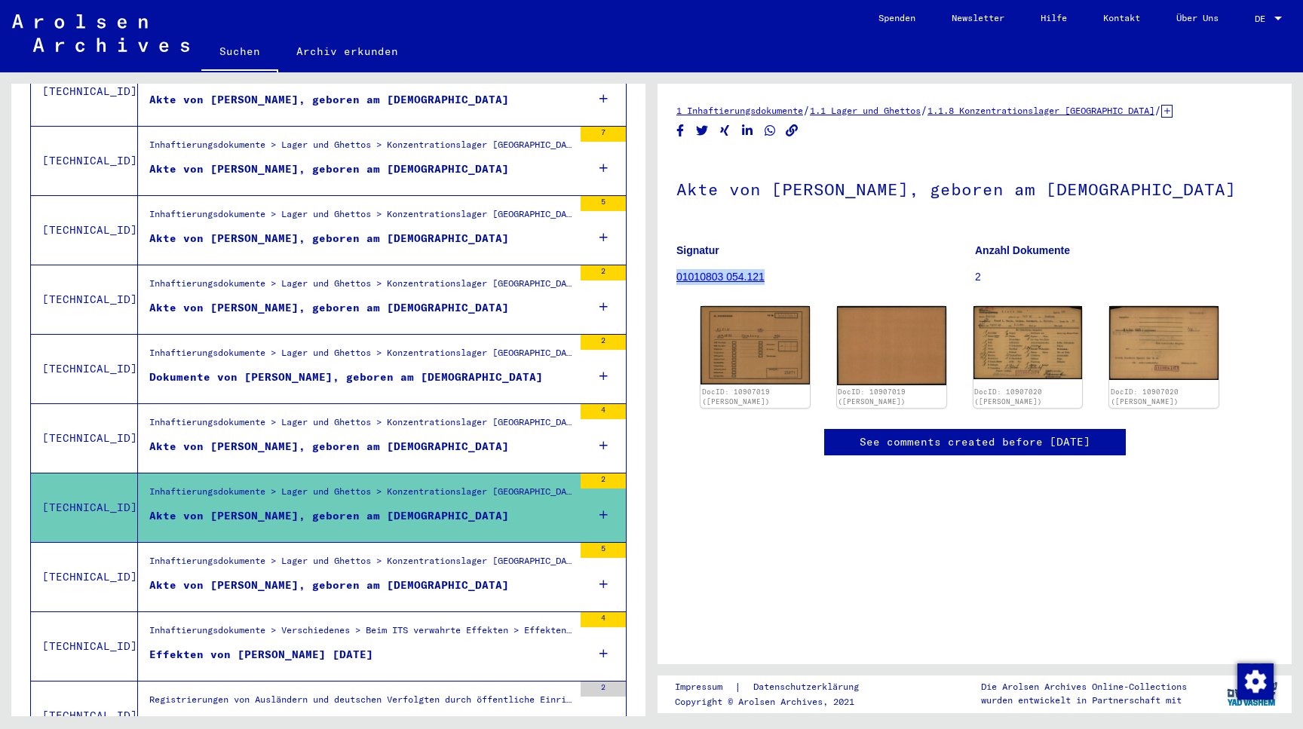
drag, startPoint x: 775, startPoint y: 280, endPoint x: 677, endPoint y: 278, distance: 98.1
click at [677, 278] on figure "Signatur 01010803 054.121" at bounding box center [826, 266] width 298 height 68
copy link "01010803 054.121"
click at [688, 262] on figure "Signatur 01010803 054.121" at bounding box center [826, 266] width 298 height 68
click at [688, 400] on div "DocID: 10907019 (OTTO KLEIN)" at bounding box center [755, 398] width 112 height 21
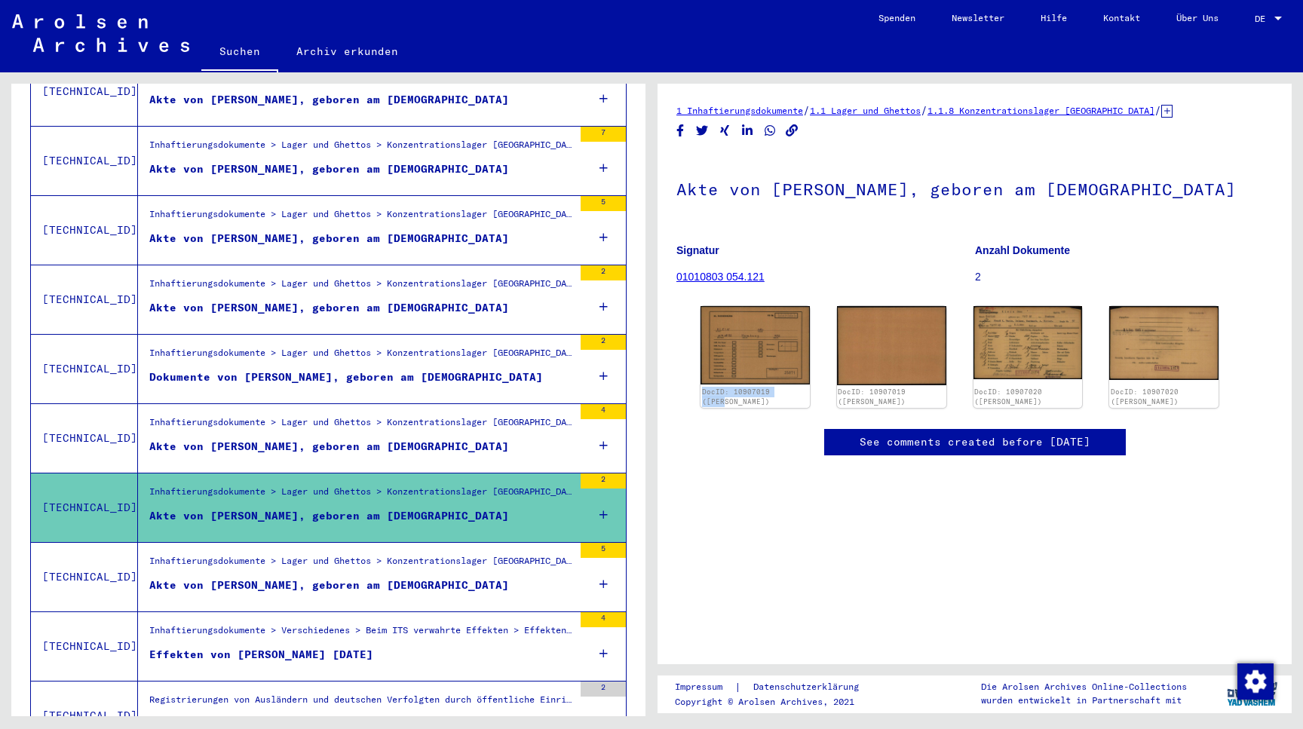
drag, startPoint x: 797, startPoint y: 394, endPoint x: 698, endPoint y: 391, distance: 98.1
click at [688, 391] on div "DocID: 10907019 (OTTO KLEIN) DocID: 10907019 (OTTO KLEIN) DocID: 10907020 (OTTO…" at bounding box center [975, 357] width 560 height 114
copy link "DocID: 10907019 (OTTO"
click at [688, 343] on img at bounding box center [755, 345] width 115 height 82
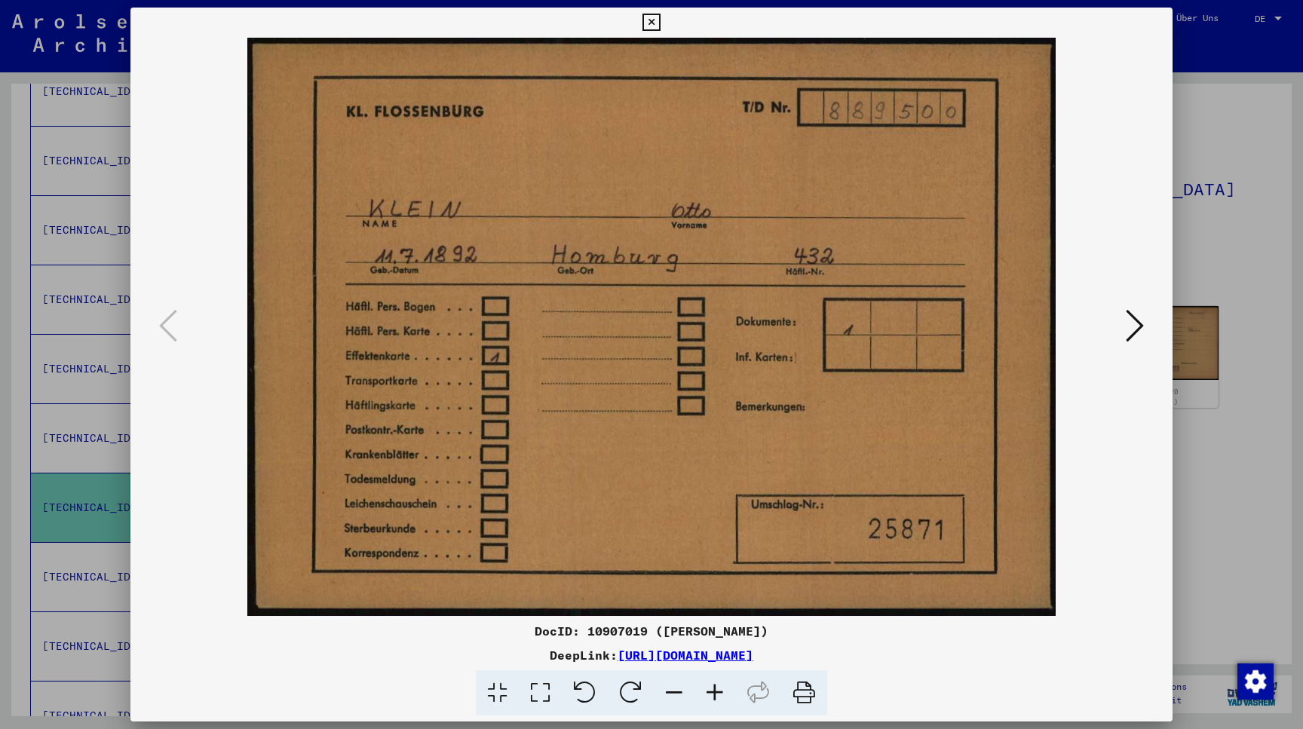
click at [688, 331] on icon at bounding box center [1135, 326] width 18 height 36
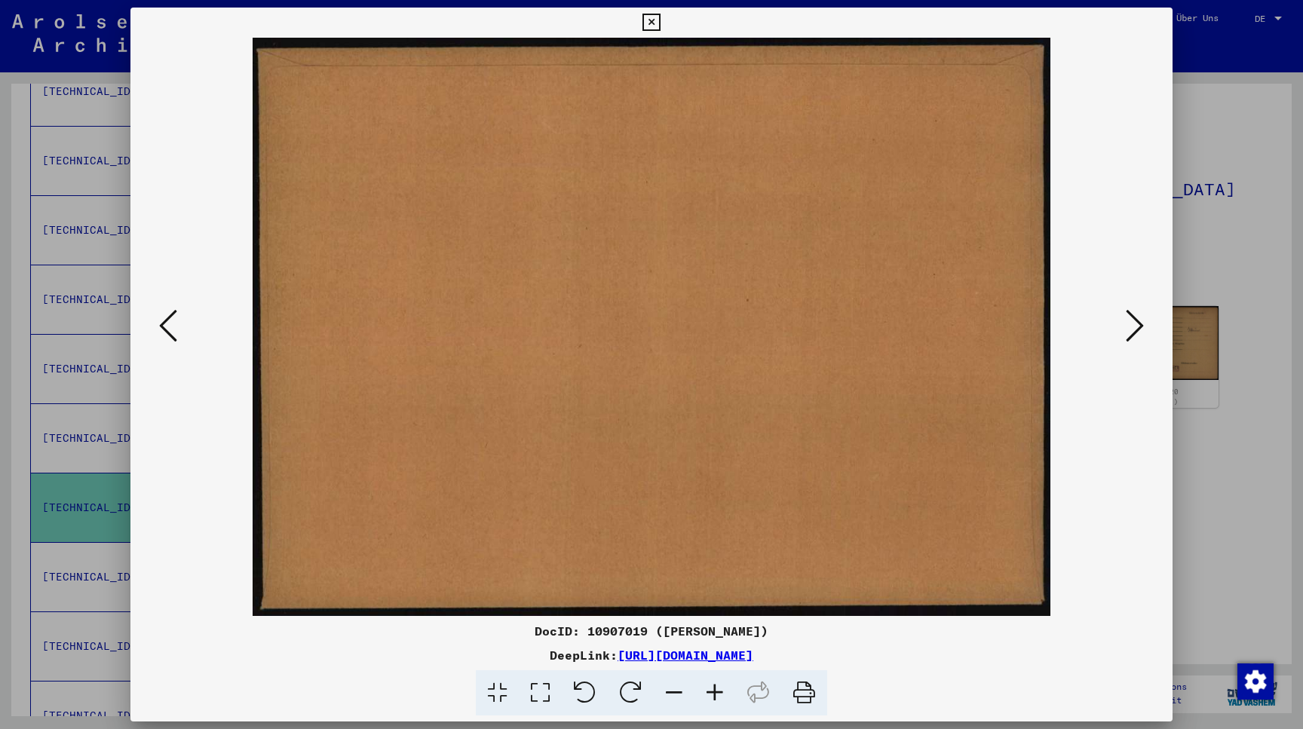
click at [688, 331] on icon at bounding box center [1135, 326] width 18 height 36
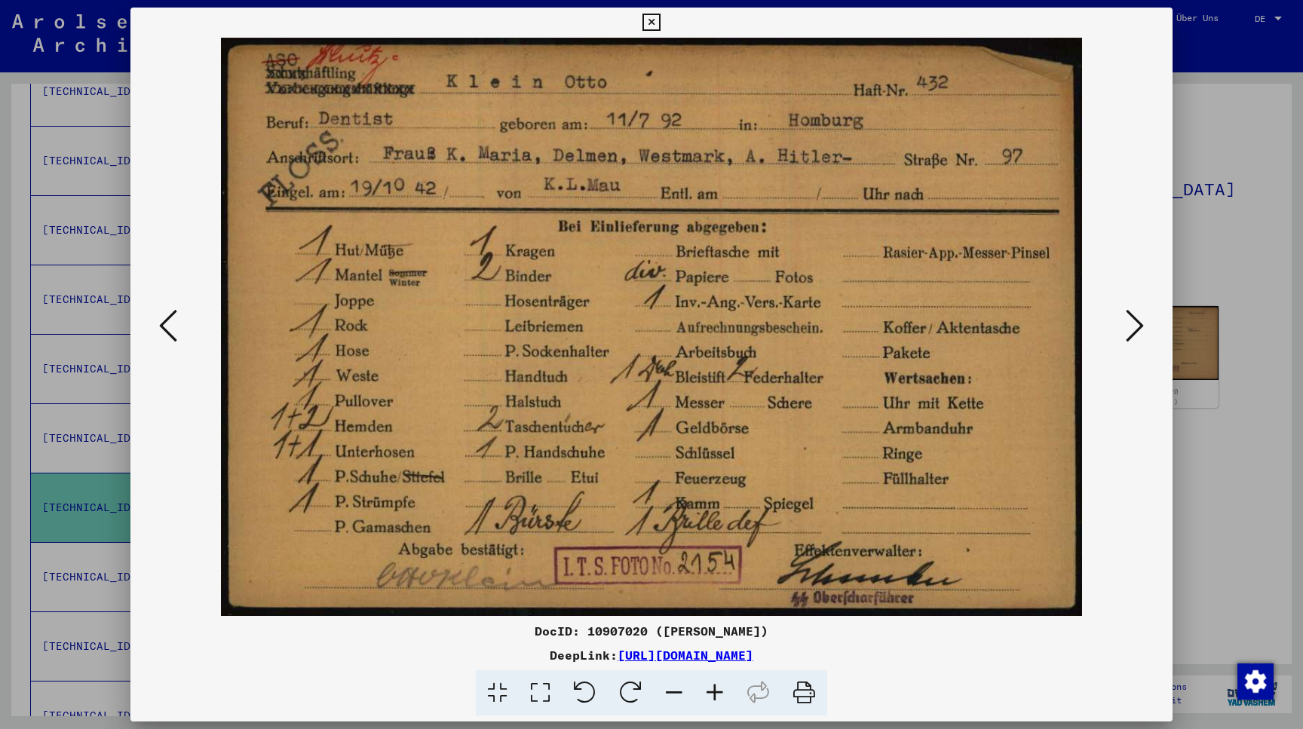
click at [688, 323] on icon at bounding box center [1135, 326] width 18 height 36
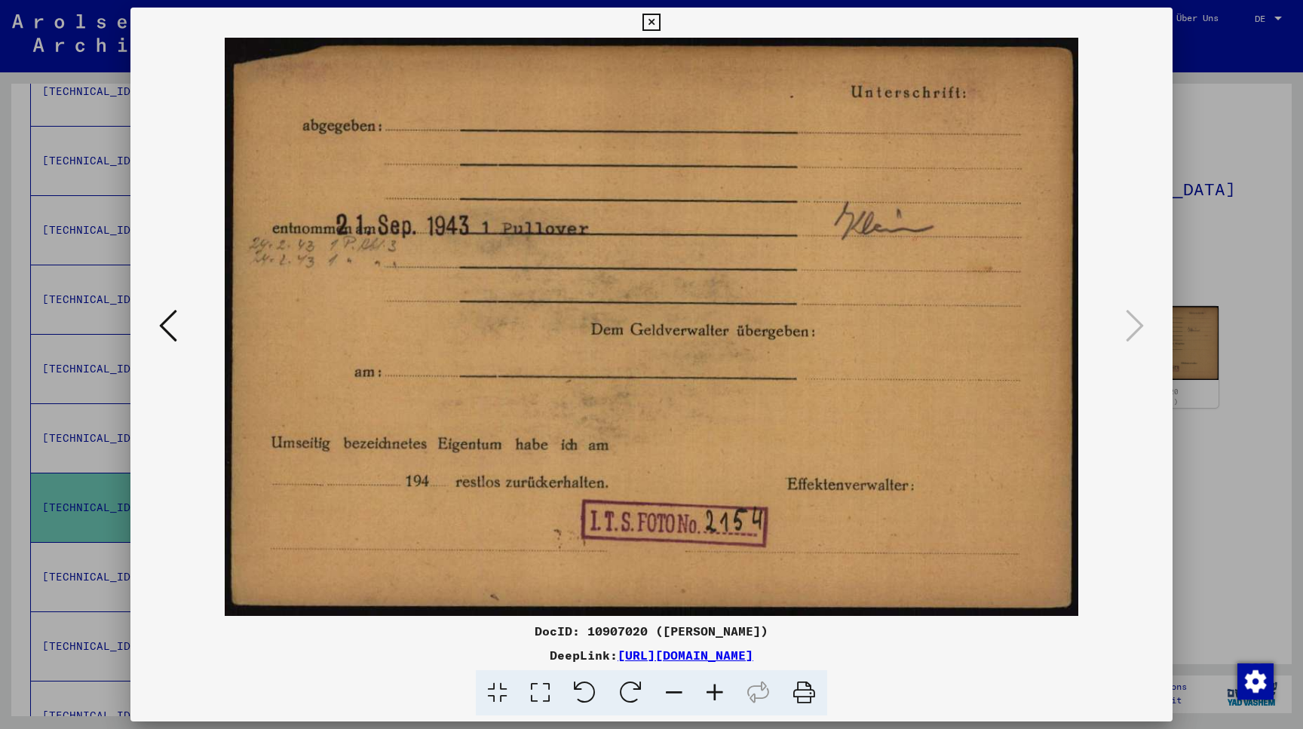
click at [660, 21] on icon at bounding box center [651, 23] width 17 height 18
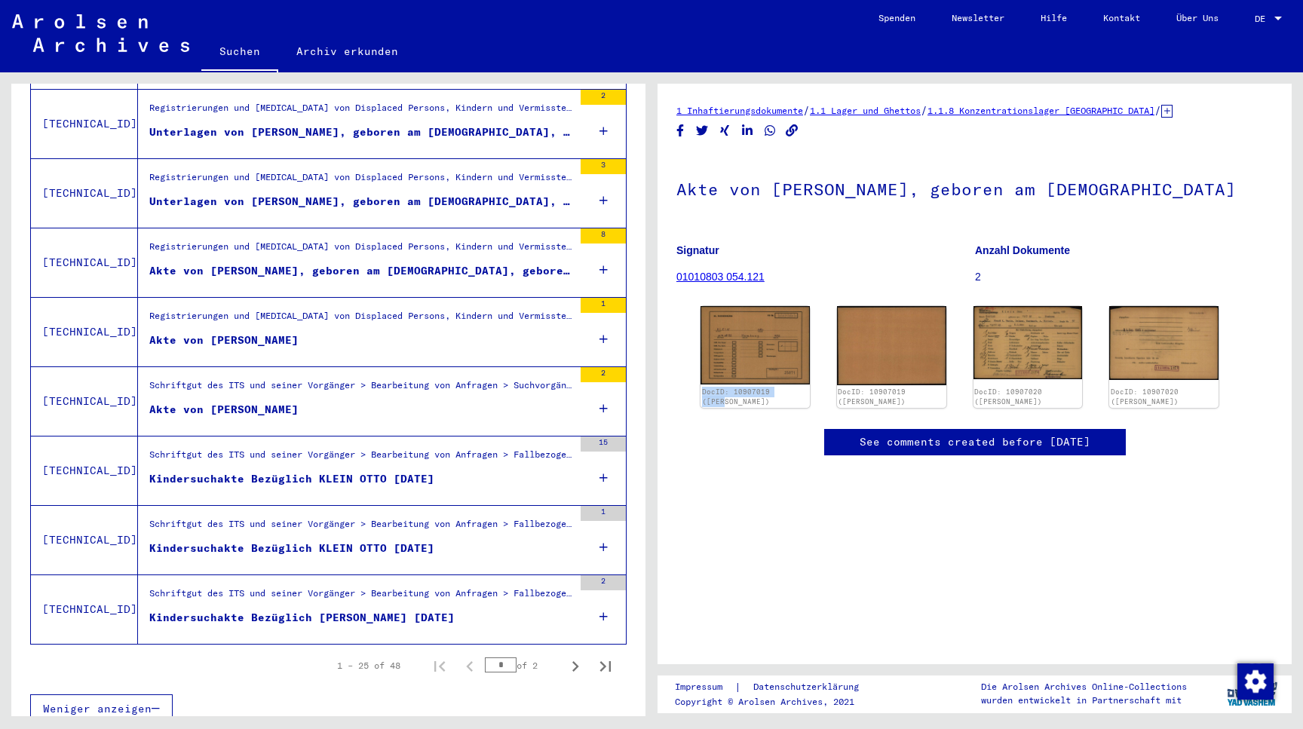
scroll to position [1529, 0]
click at [576, 662] on icon "Next page" at bounding box center [576, 667] width 7 height 11
type input "*"
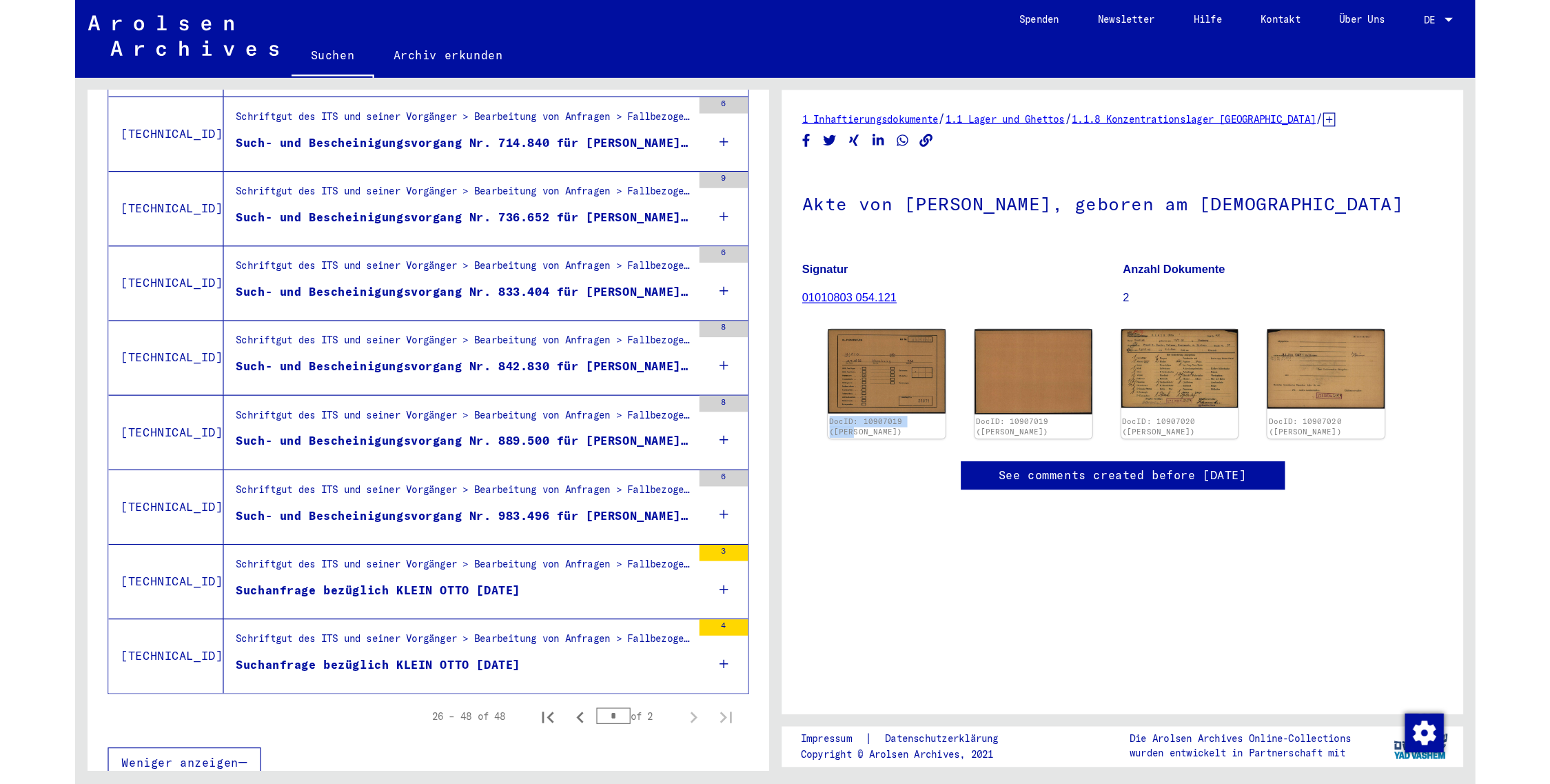
scroll to position [0, 0]
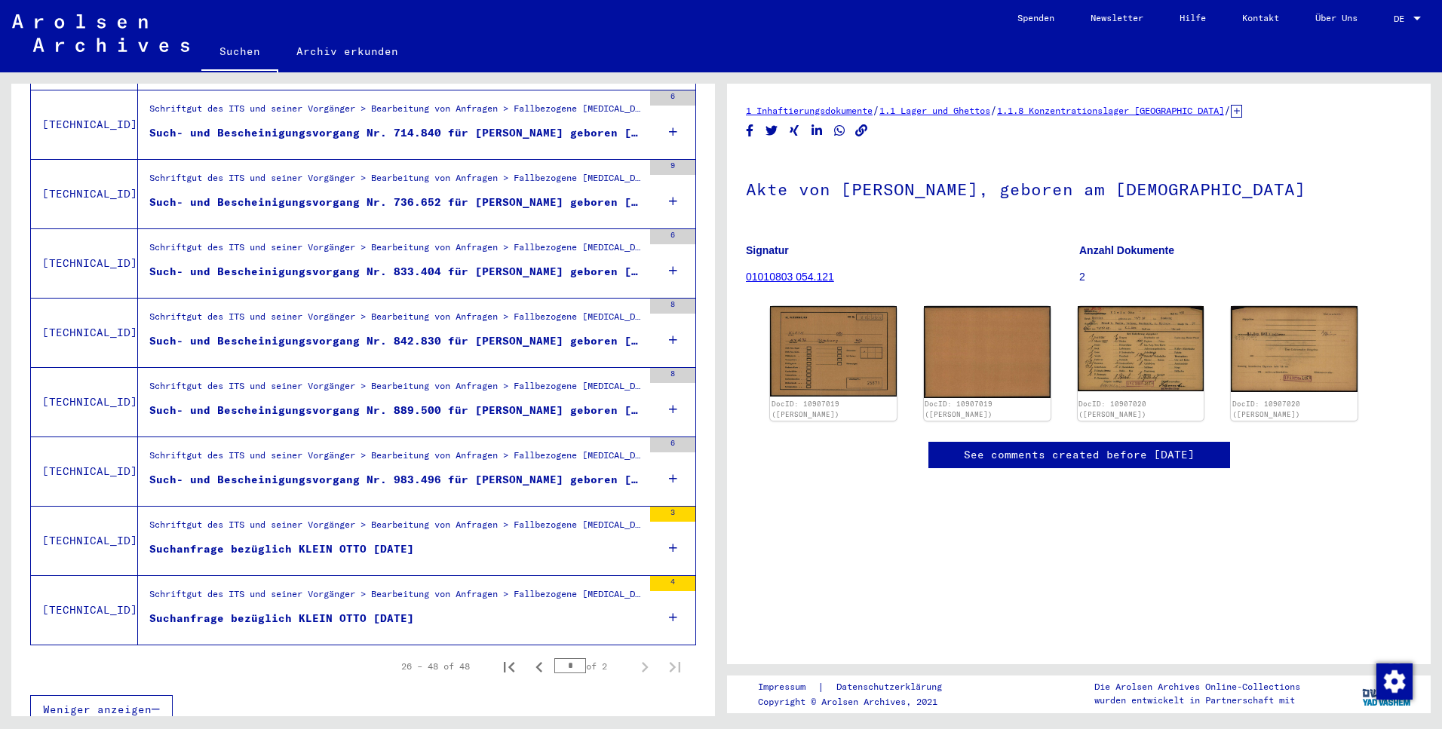
click at [688, 97] on div "1 Inhaftierungsdokumente / 1.1 Lager und Ghettos / 1.1.8 Konzentrationslager Fl…" at bounding box center [1082, 394] width 721 height 644
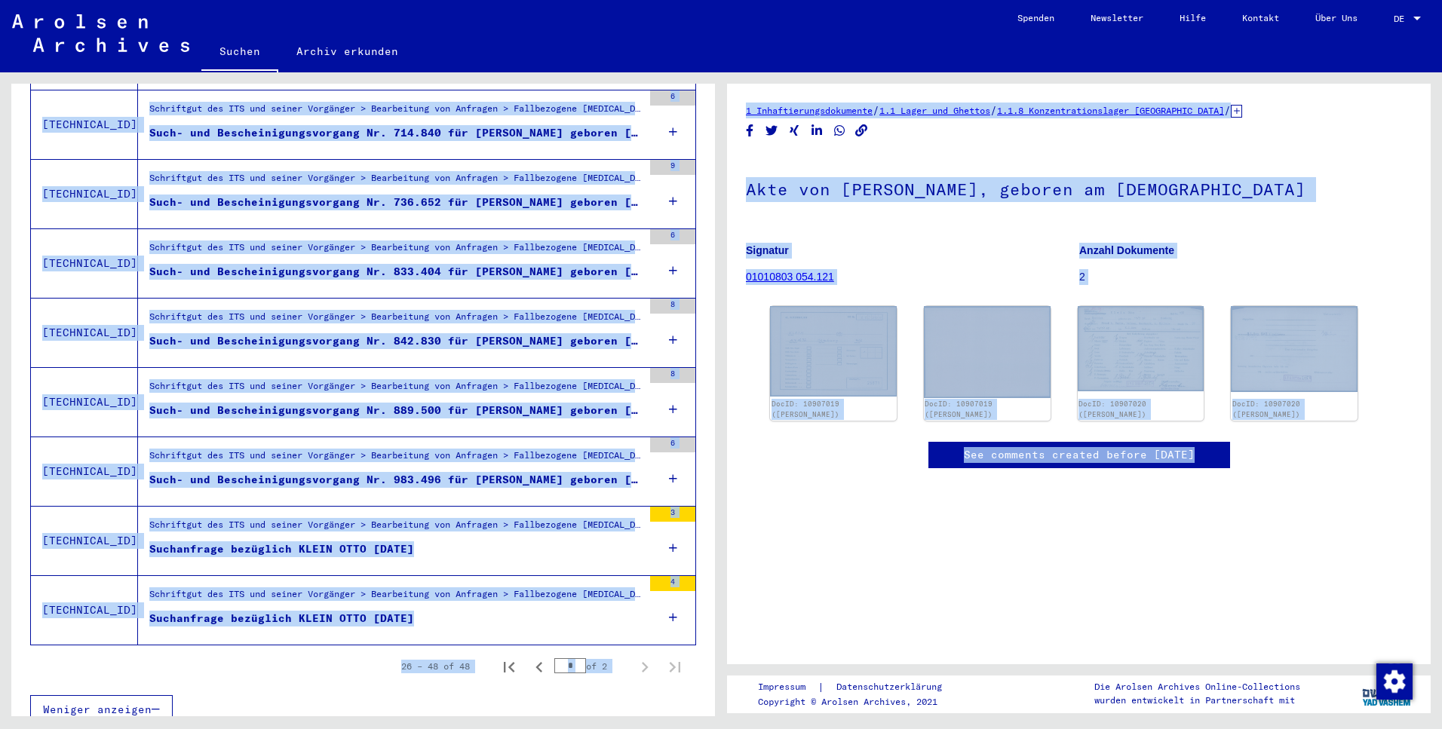
click at [195, 649] on div "26 – 48 of 48 * of 2" at bounding box center [363, 667] width 666 height 42
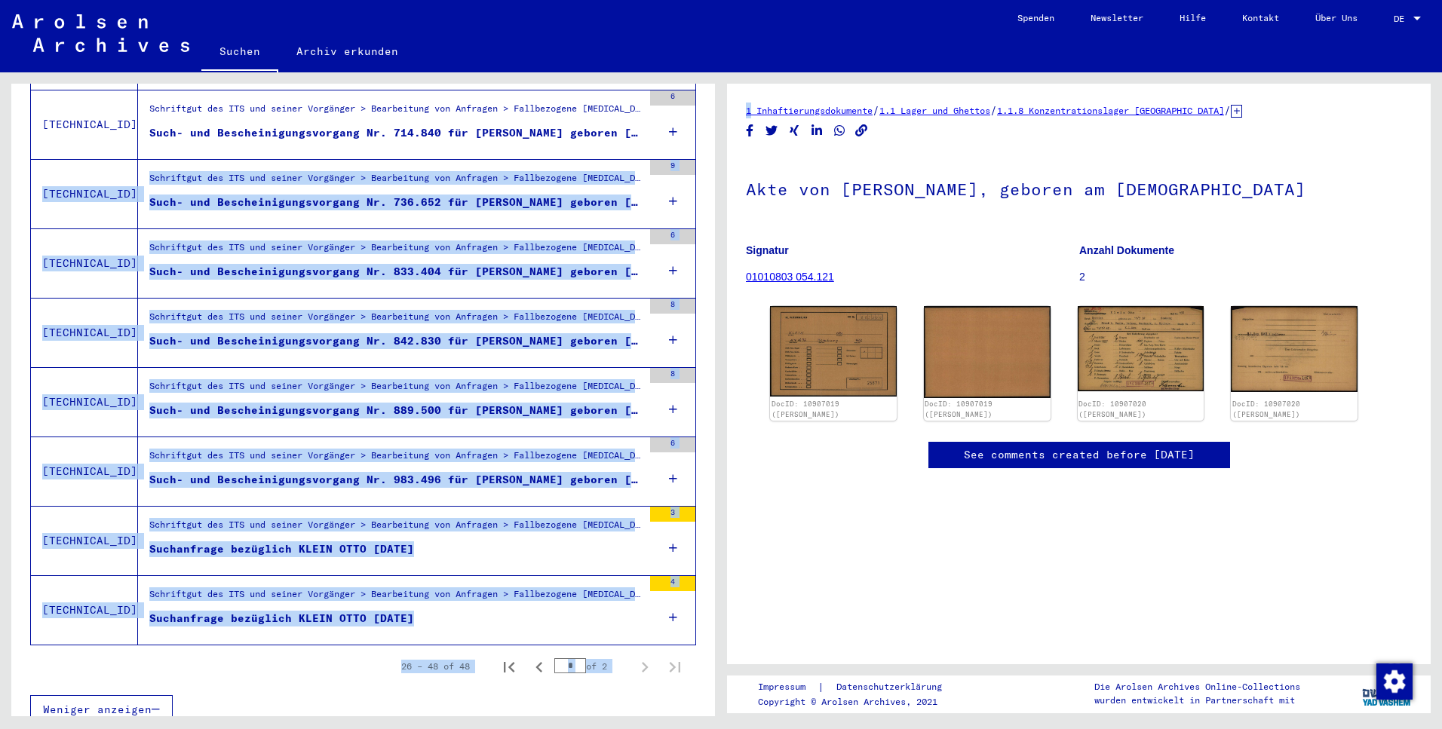
drag, startPoint x: 694, startPoint y: 94, endPoint x: 803, endPoint y: 92, distance: 109.4
click at [688, 72] on div "**********" at bounding box center [721, 72] width 1442 height 0
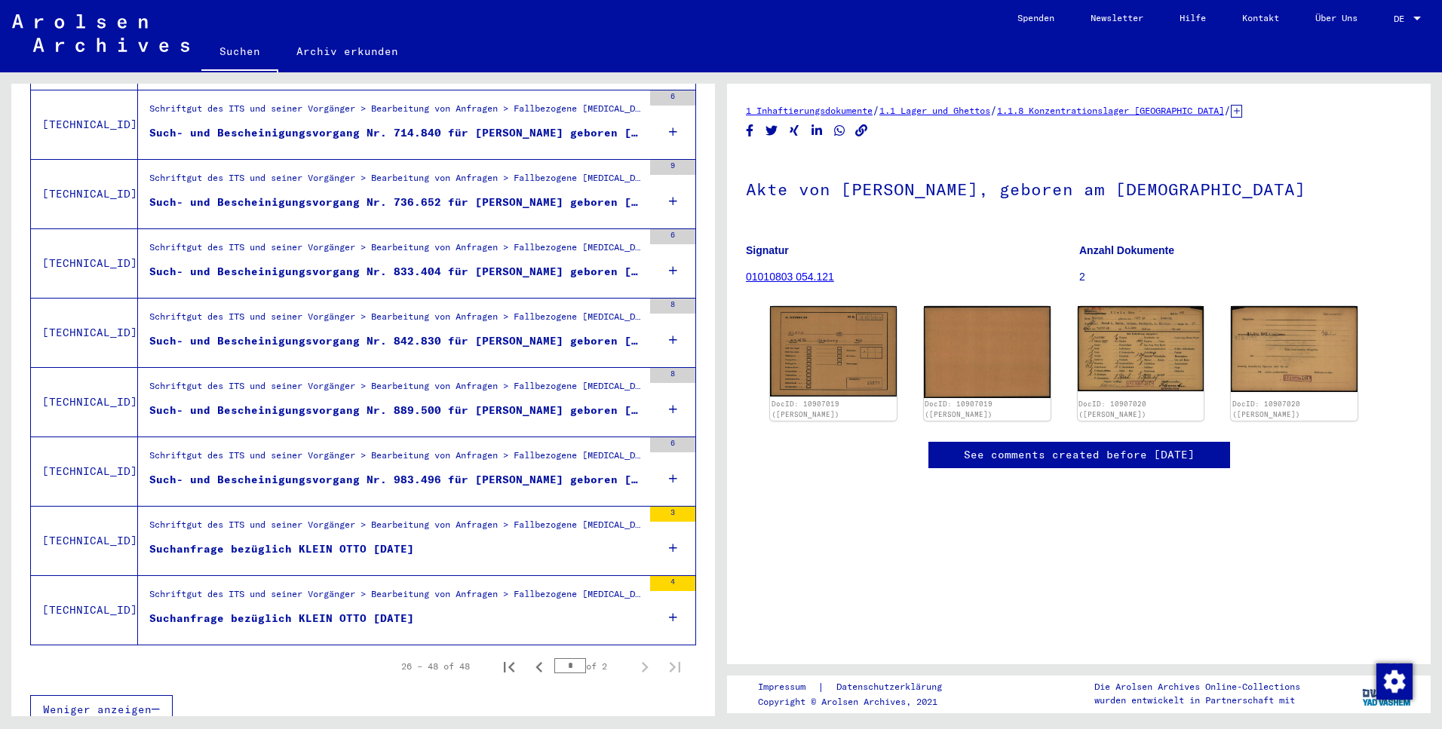
click at [632, 26] on mat-toolbar "Suchen Archiv erkunden Detailfragen/-infos zu den Dokumenten? Stelle hier einen…" at bounding box center [721, 36] width 1442 height 72
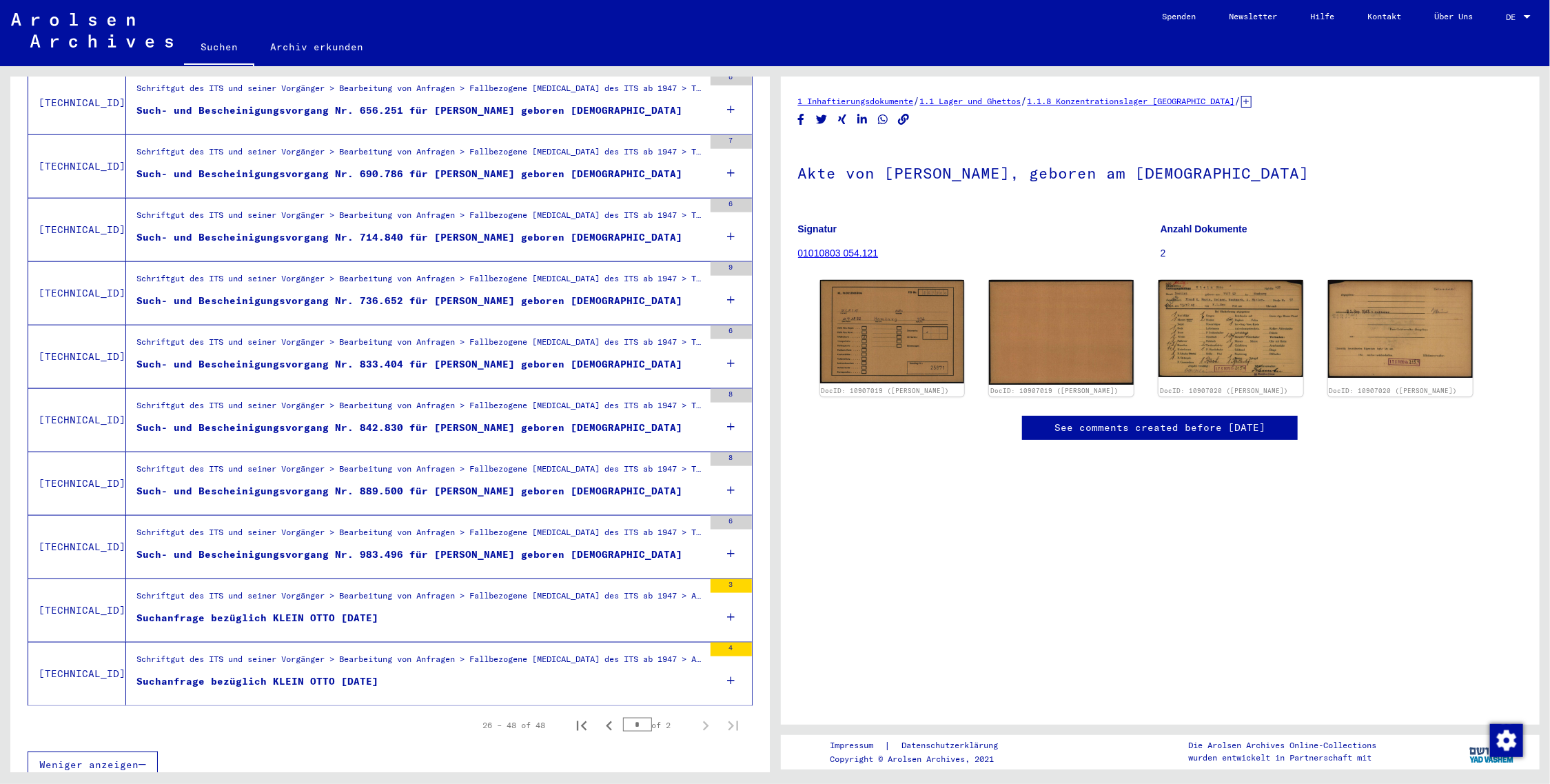
scroll to position [1112, 0]
